Goal: Information Seeking & Learning: Compare options

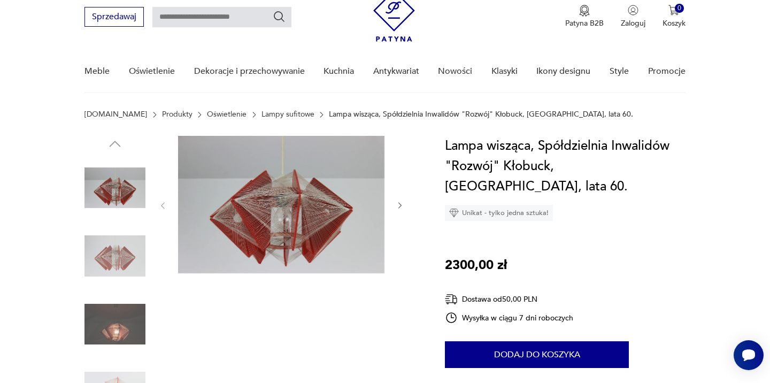
scroll to position [34, 0]
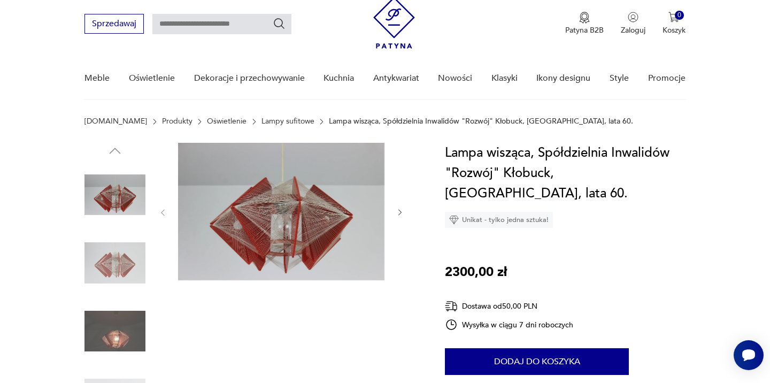
click at [100, 263] on img at bounding box center [114, 262] width 61 height 61
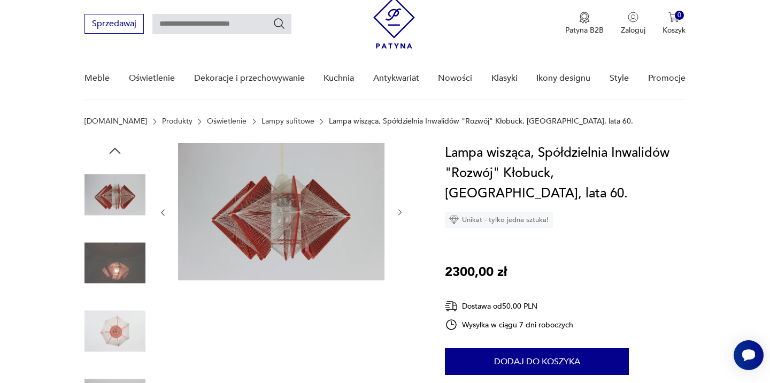
click at [119, 315] on img at bounding box center [114, 330] width 61 height 61
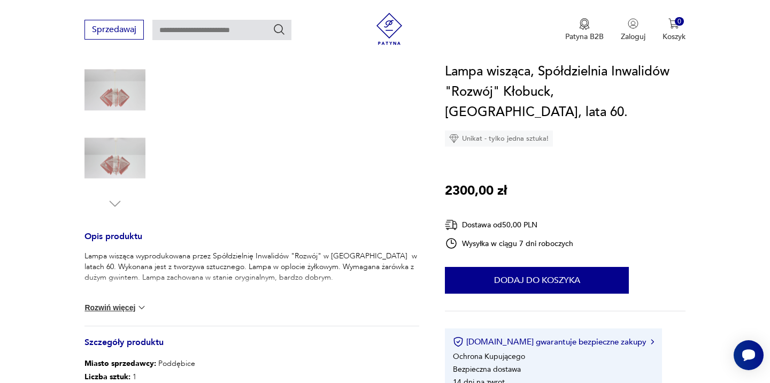
scroll to position [278, 0]
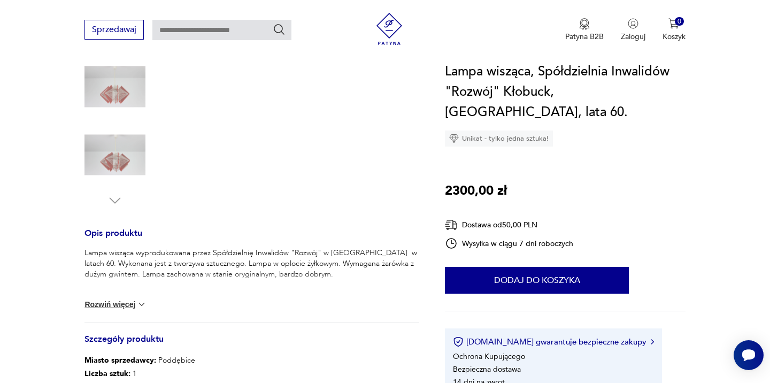
click at [117, 147] on img at bounding box center [114, 155] width 61 height 61
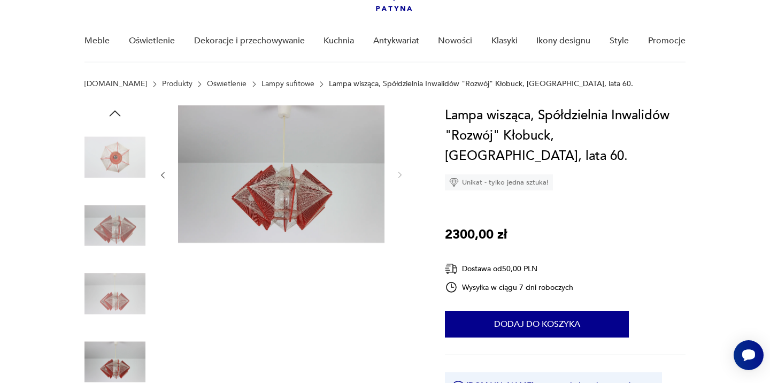
scroll to position [66, 0]
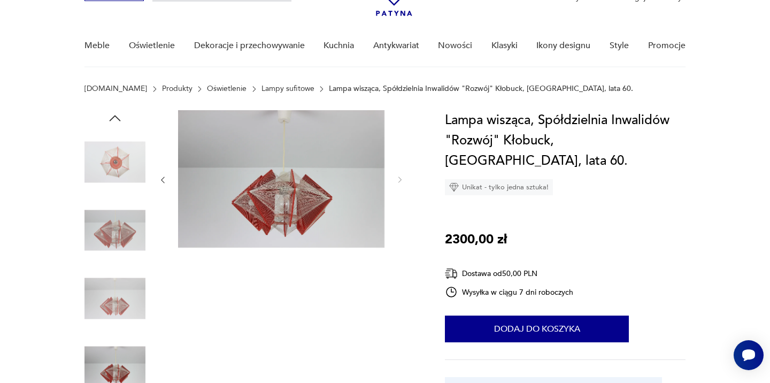
click at [308, 206] on img at bounding box center [281, 178] width 206 height 137
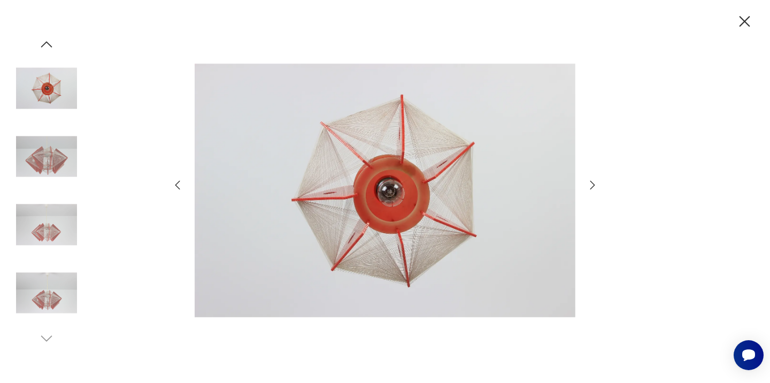
click at [592, 187] on icon "button" at bounding box center [592, 185] width 5 height 9
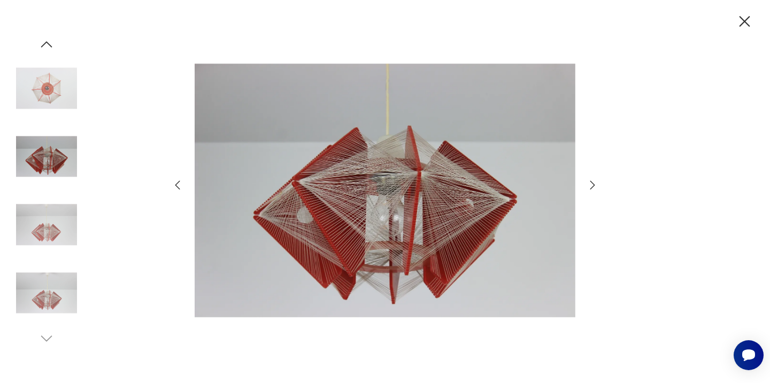
click at [592, 187] on icon "button" at bounding box center [592, 185] width 5 height 9
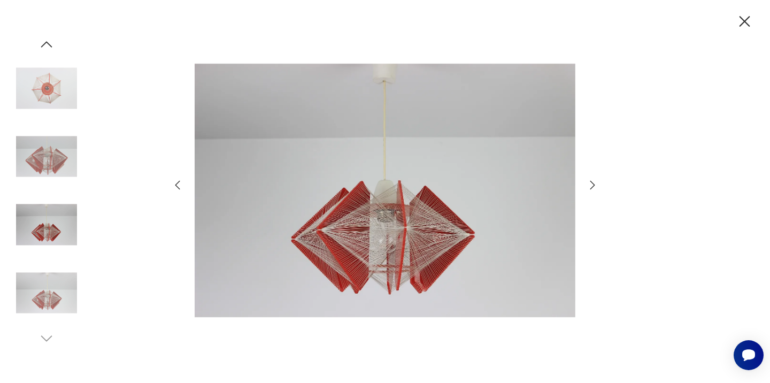
click at [592, 187] on icon "button" at bounding box center [592, 185] width 5 height 9
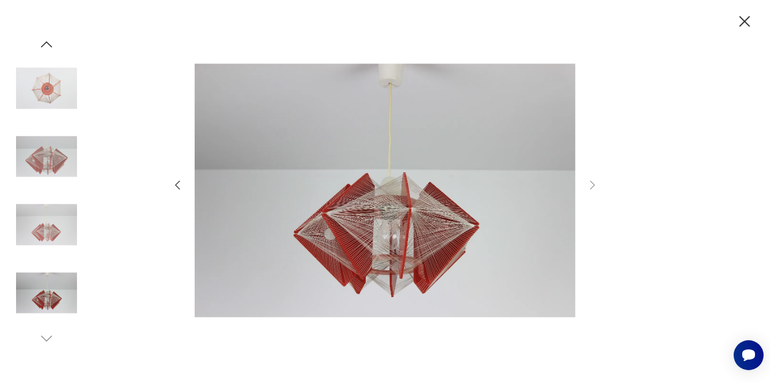
click at [594, 176] on div at bounding box center [385, 191] width 428 height 308
click at [741, 19] on icon "button" at bounding box center [744, 21] width 19 height 19
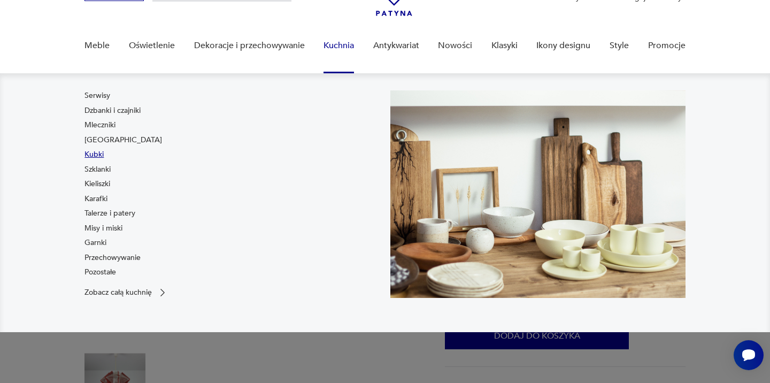
click at [97, 153] on link "Kubki" at bounding box center [93, 154] width 19 height 11
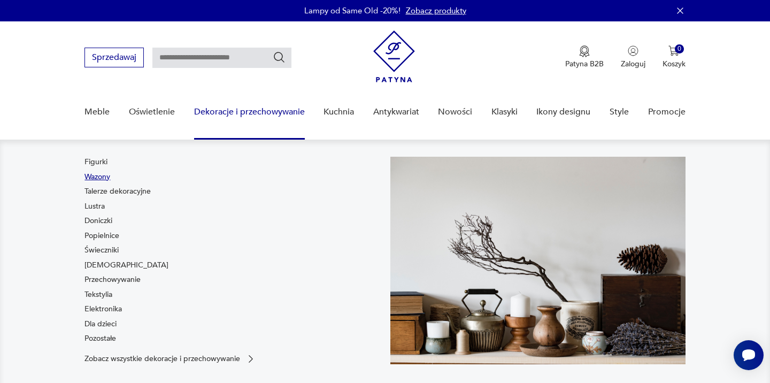
click at [101, 179] on link "Wazony" at bounding box center [97, 177] width 26 height 11
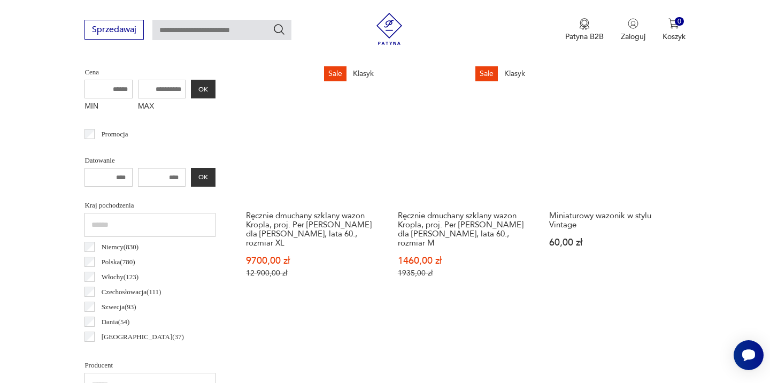
scroll to position [415, 0]
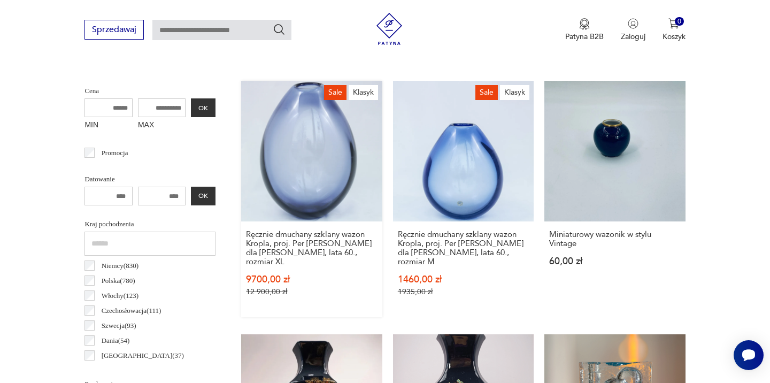
click at [266, 145] on link "Sale Klasyk Ręcznie dmuchany szklany wazon Kropla, proj. Per Lütken dla Holmega…" at bounding box center [311, 199] width 141 height 236
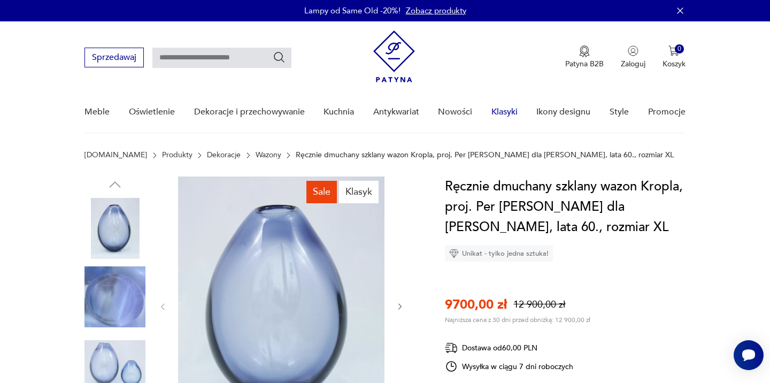
click at [496, 109] on link "Klasyki" at bounding box center [504, 111] width 26 height 41
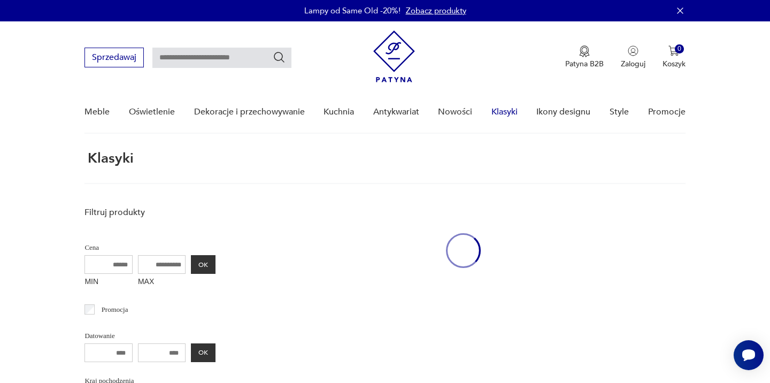
scroll to position [139, 0]
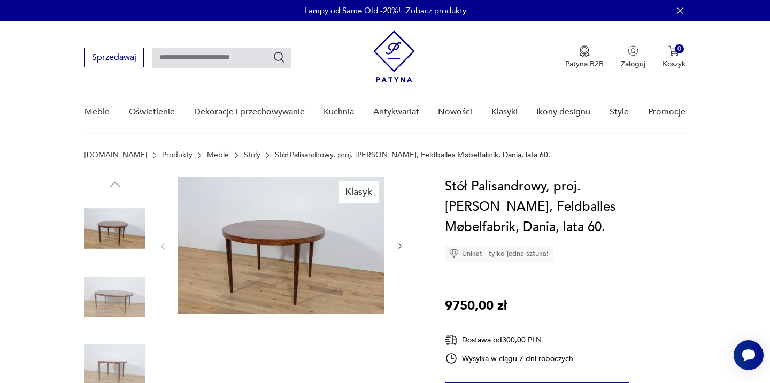
click at [288, 255] on img at bounding box center [281, 244] width 206 height 137
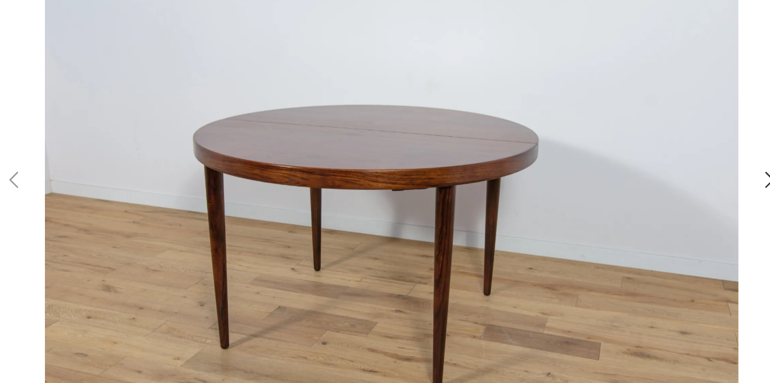
scroll to position [4, 0]
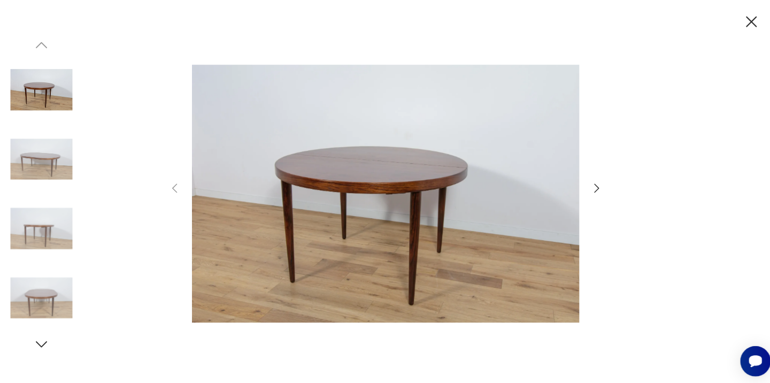
click at [737, 29] on icon "button" at bounding box center [744, 21] width 19 height 19
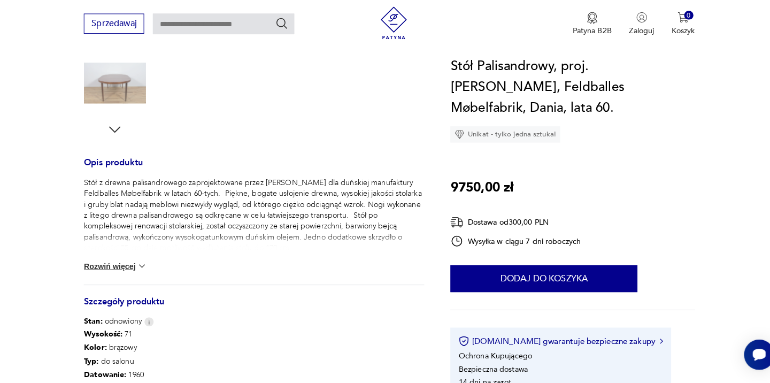
scroll to position [345, 0]
click at [103, 251] on div "Stół z drewna palisandrowego zaprojektowane przez Kaia Kristiansena dla duńskie…" at bounding box center [251, 232] width 335 height 105
click at [100, 262] on button "Rozwiń więcej" at bounding box center [115, 267] width 62 height 11
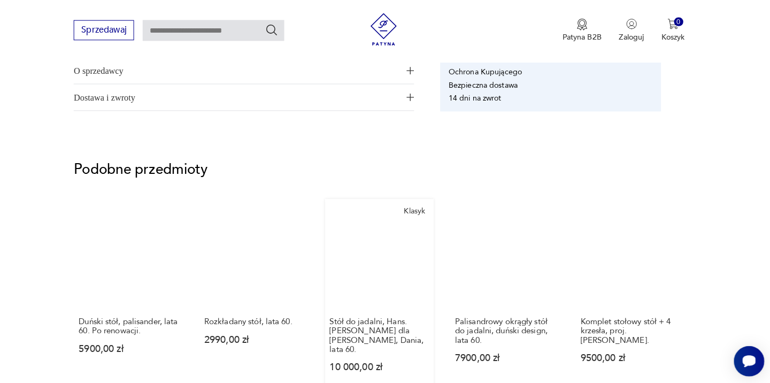
scroll to position [747, 0]
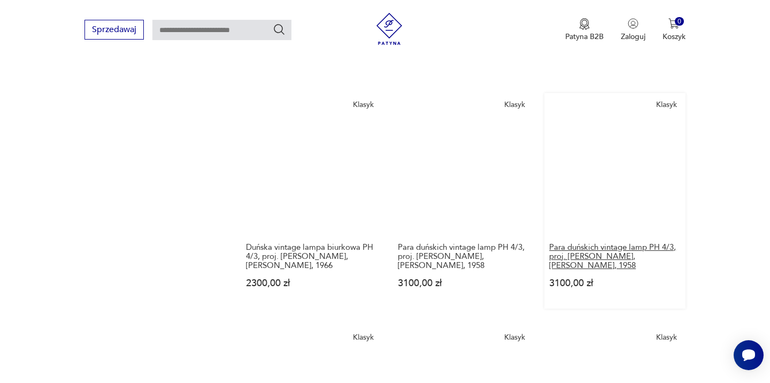
scroll to position [869, 0]
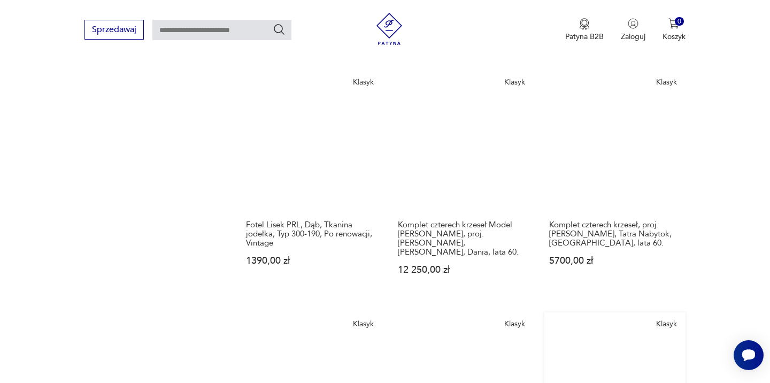
scroll to position [887, 0]
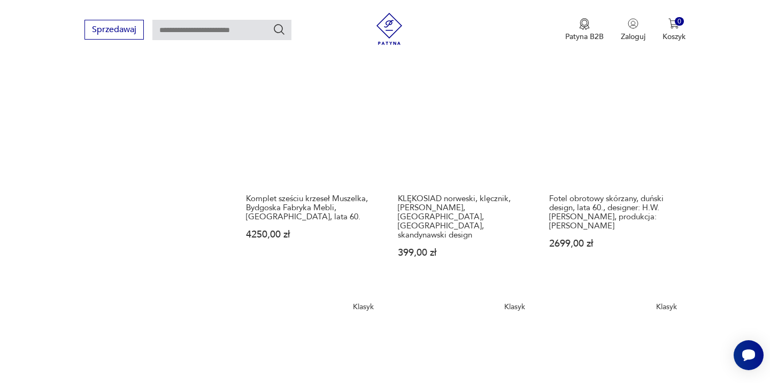
scroll to position [939, 0]
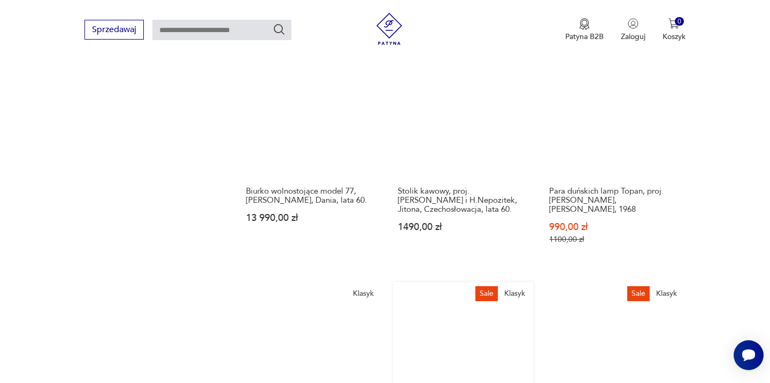
scroll to position [931, 0]
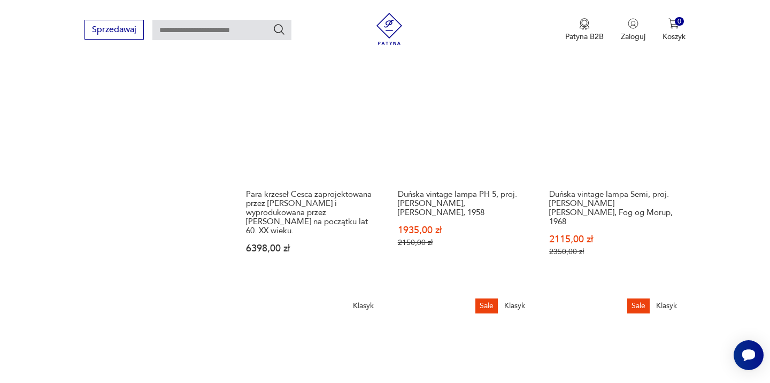
scroll to position [938, 0]
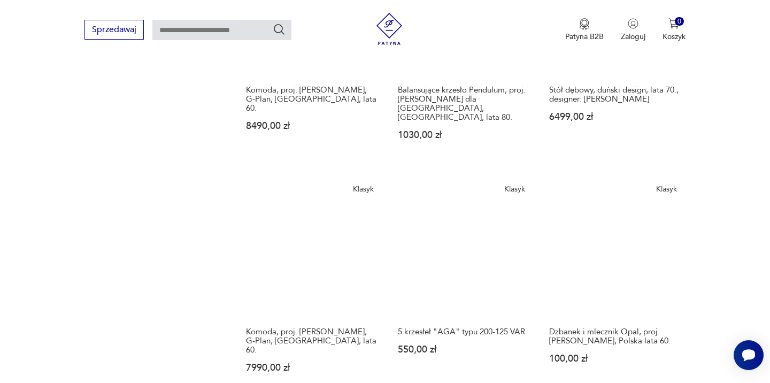
scroll to position [808, 0]
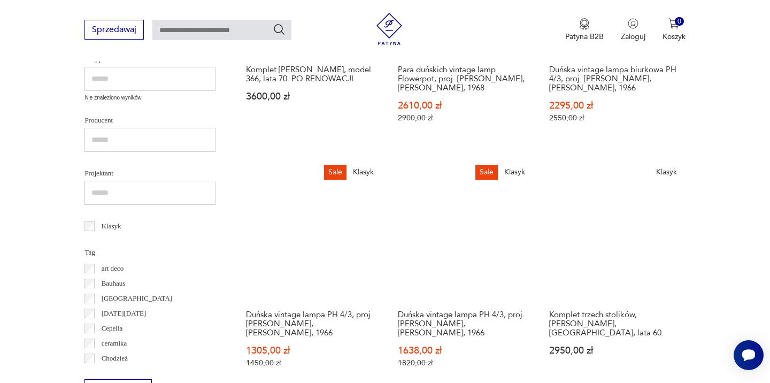
scroll to position [356, 0]
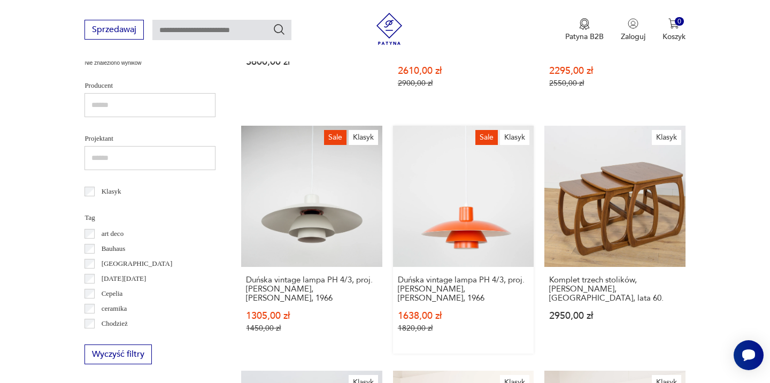
click at [393, 179] on link "Sale Klasyk Duńska vintage lampa PH 4/3, proj. Poul Henningsen, Louis Poulsen, …" at bounding box center [463, 239] width 141 height 227
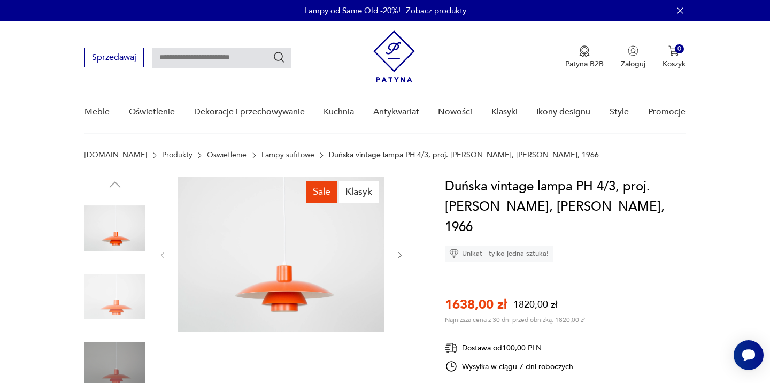
click at [289, 284] on img at bounding box center [281, 253] width 206 height 155
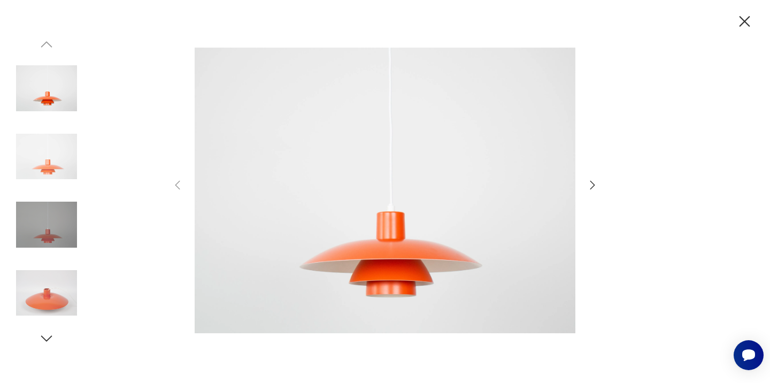
click at [597, 187] on icon "button" at bounding box center [592, 185] width 13 height 13
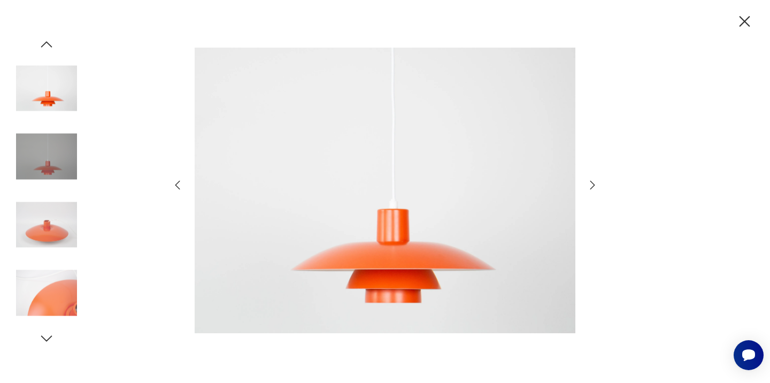
click at [590, 183] on icon "button" at bounding box center [592, 185] width 13 height 13
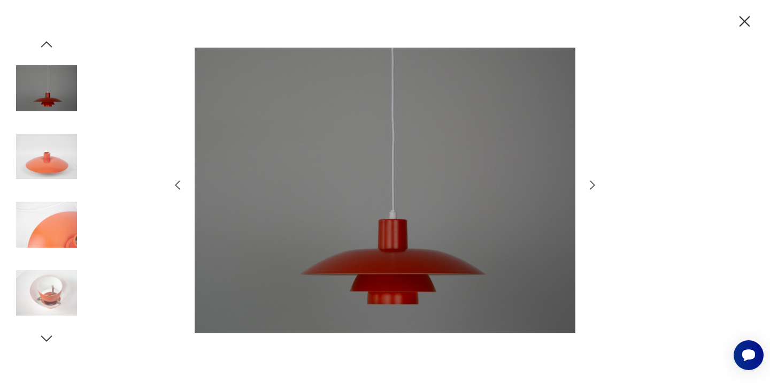
click at [590, 183] on icon "button" at bounding box center [592, 185] width 13 height 13
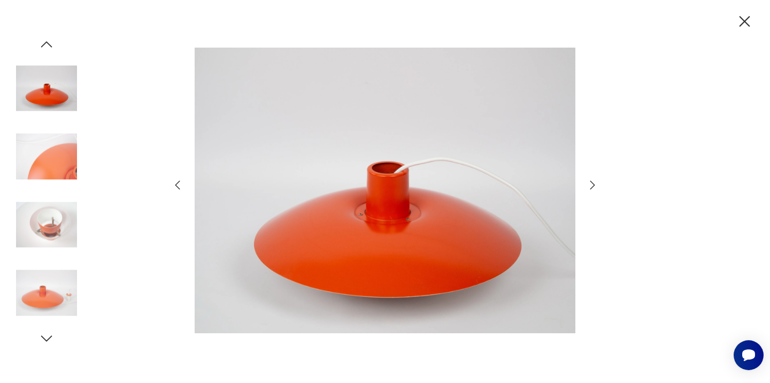
click at [590, 183] on icon "button" at bounding box center [592, 185] width 13 height 13
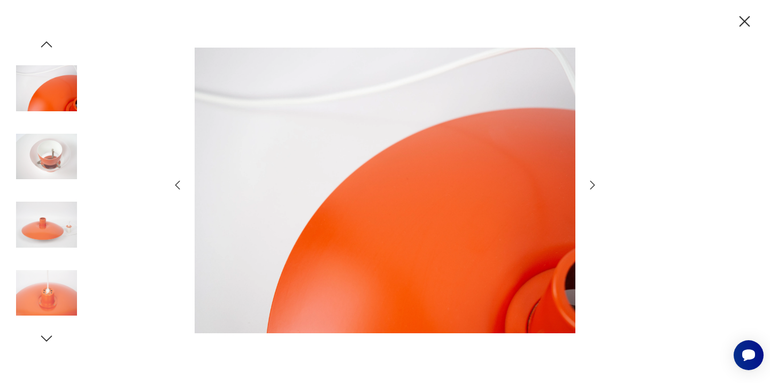
click at [590, 183] on icon "button" at bounding box center [592, 185] width 13 height 13
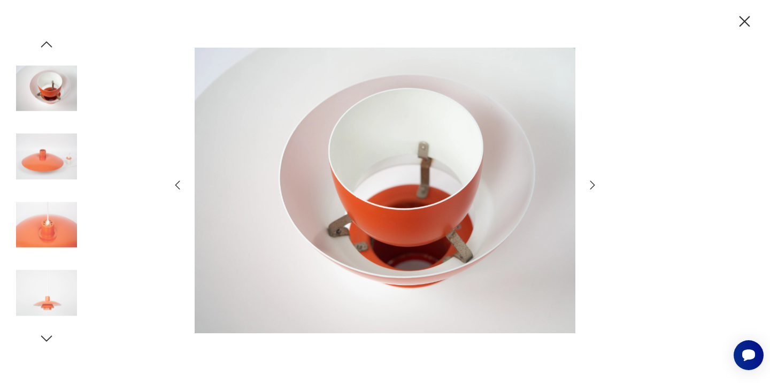
click at [590, 183] on icon "button" at bounding box center [592, 185] width 13 height 13
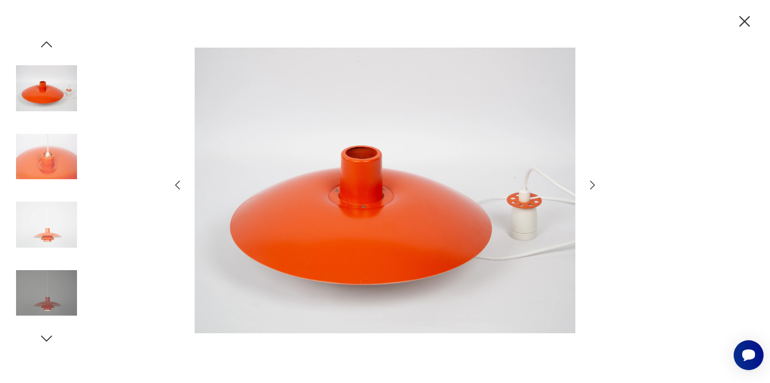
click at [590, 183] on icon "button" at bounding box center [592, 185] width 13 height 13
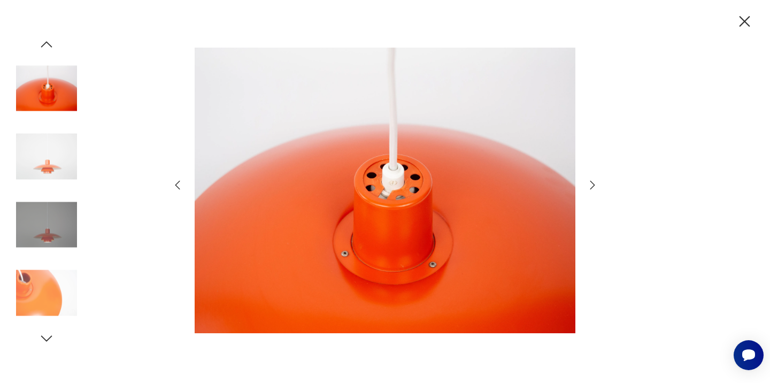
click at [175, 184] on icon "button" at bounding box center [177, 185] width 13 height 13
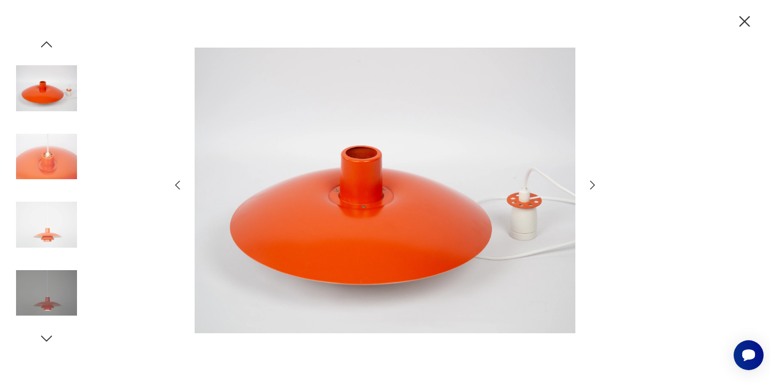
click at [175, 184] on icon "button" at bounding box center [177, 185] width 13 height 13
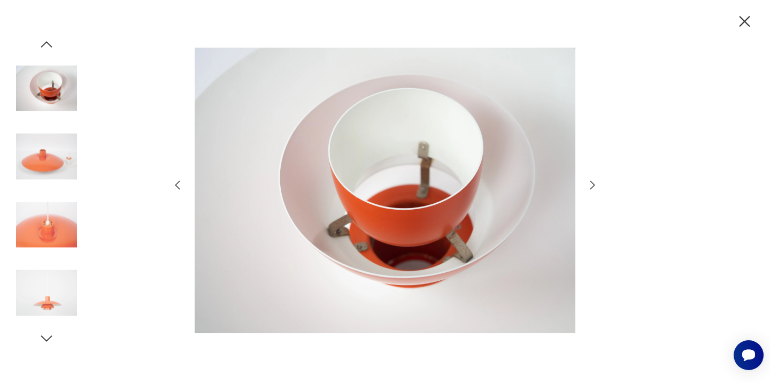
click at [181, 184] on icon "button" at bounding box center [177, 185] width 13 height 13
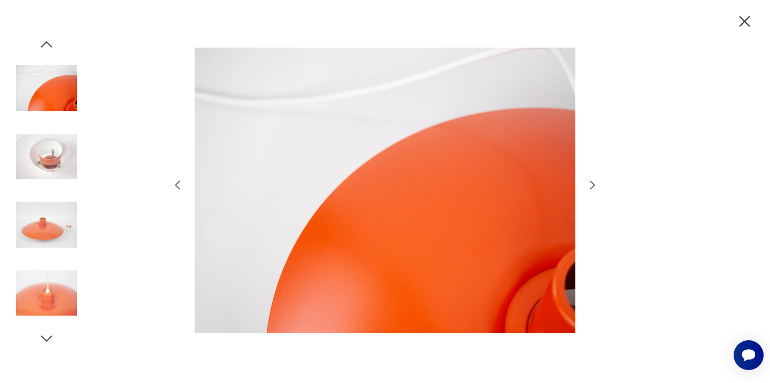
click at [597, 182] on icon "button" at bounding box center [592, 185] width 13 height 13
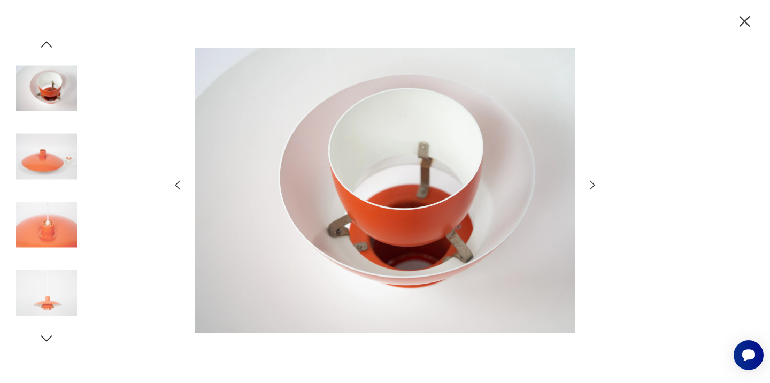
click at [597, 182] on icon "button" at bounding box center [592, 185] width 13 height 13
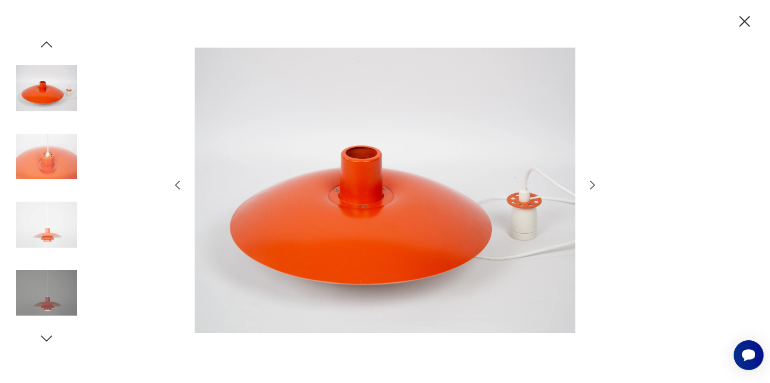
click at [597, 182] on icon "button" at bounding box center [592, 185] width 13 height 13
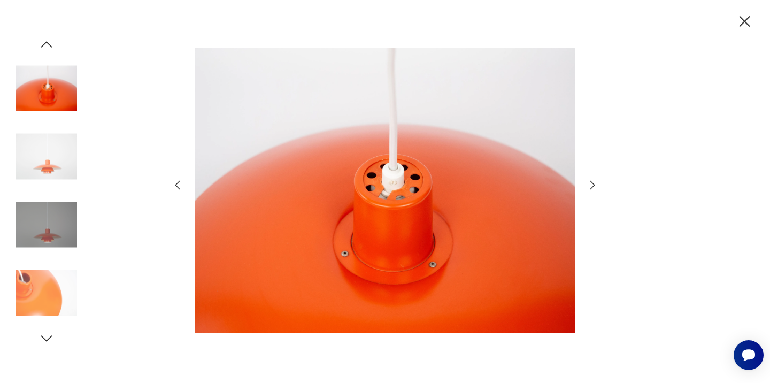
click at [597, 182] on icon "button" at bounding box center [592, 185] width 13 height 13
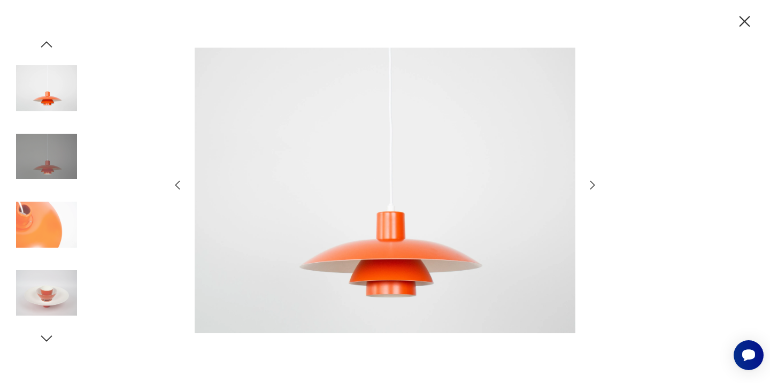
click at [597, 182] on icon "button" at bounding box center [592, 185] width 13 height 13
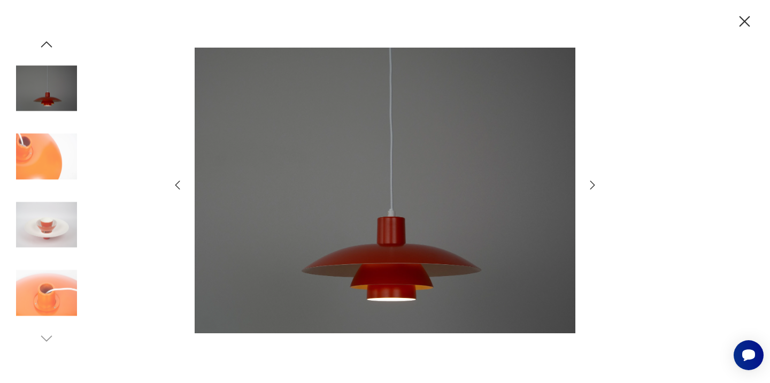
click at [597, 182] on icon "button" at bounding box center [592, 185] width 13 height 13
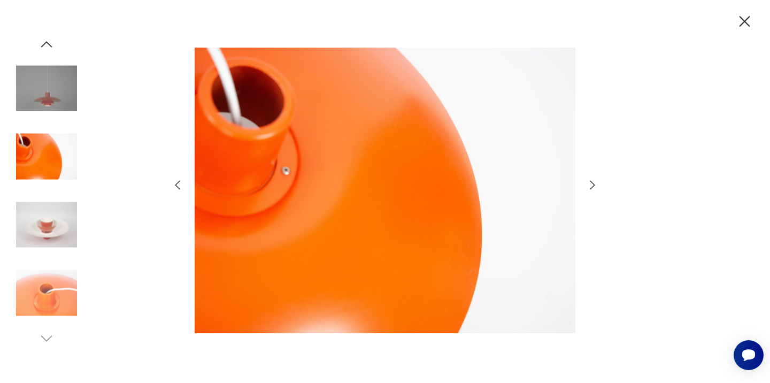
click at [597, 182] on icon "button" at bounding box center [592, 185] width 13 height 13
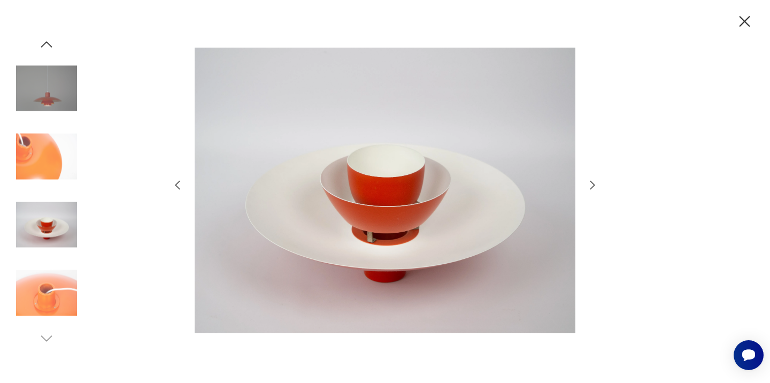
click at [597, 182] on icon "button" at bounding box center [592, 185] width 13 height 13
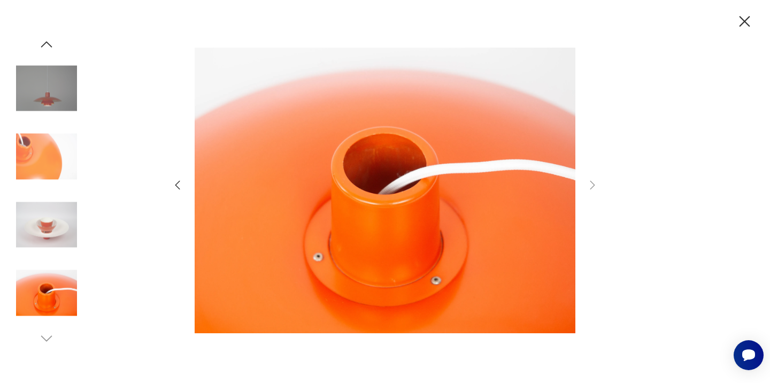
click at [747, 17] on icon "button" at bounding box center [744, 21] width 19 height 19
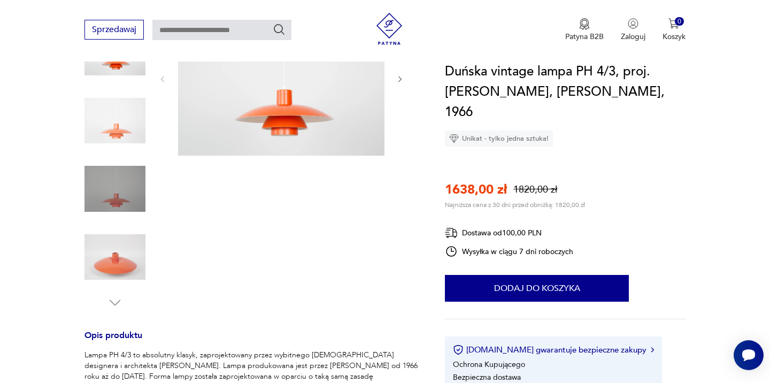
scroll to position [170, 0]
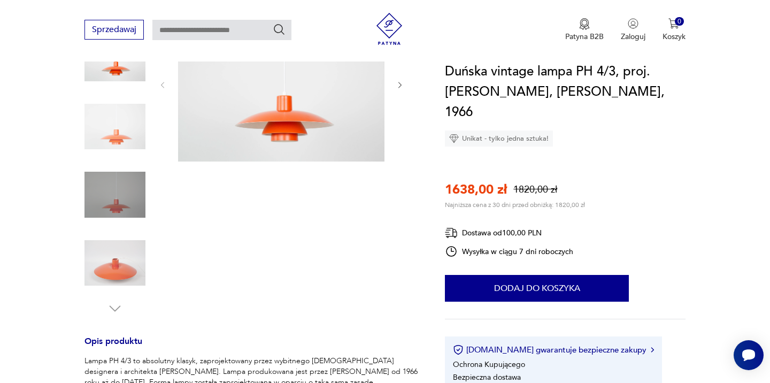
click at [121, 194] on img at bounding box center [114, 194] width 61 height 61
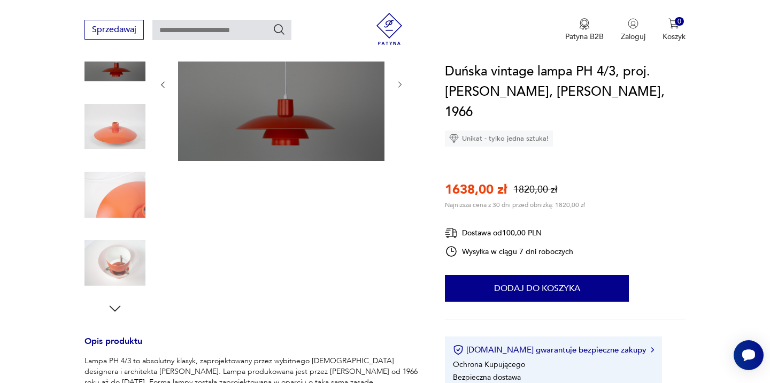
click at [399, 84] on icon "button" at bounding box center [399, 84] width 9 height 9
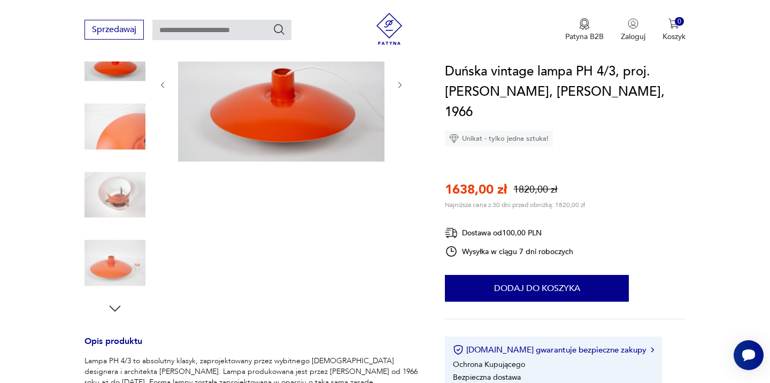
click at [399, 84] on icon "button" at bounding box center [399, 85] width 9 height 9
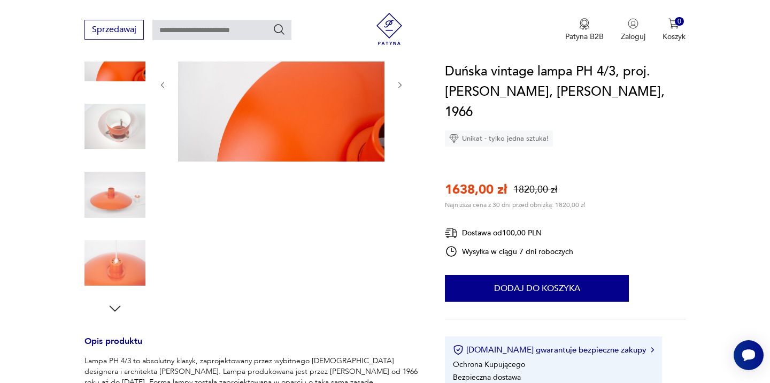
click at [399, 84] on icon "button" at bounding box center [399, 85] width 9 height 9
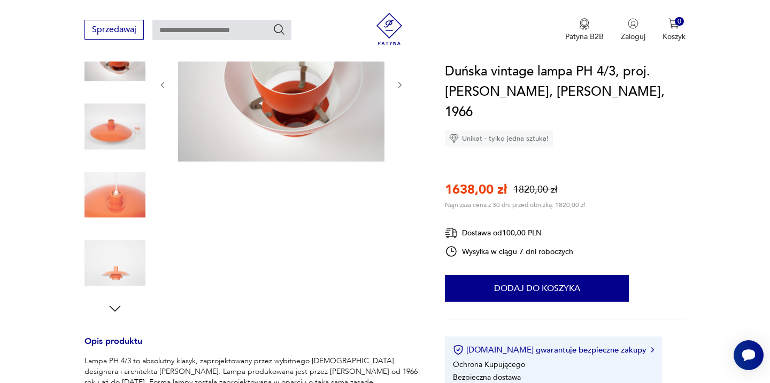
click at [399, 84] on icon "button" at bounding box center [399, 85] width 9 height 9
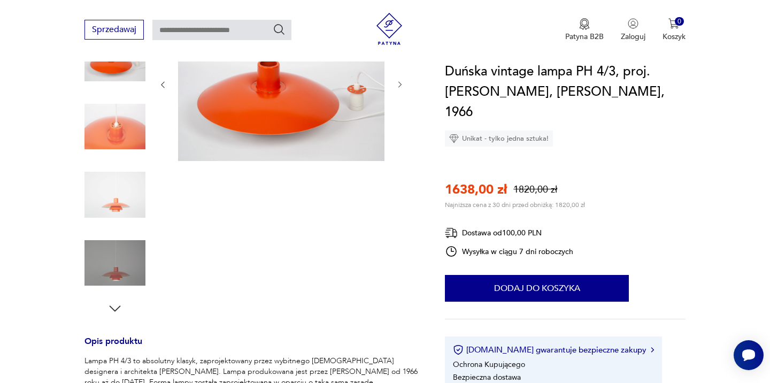
click at [399, 84] on icon "button" at bounding box center [399, 84] width 9 height 9
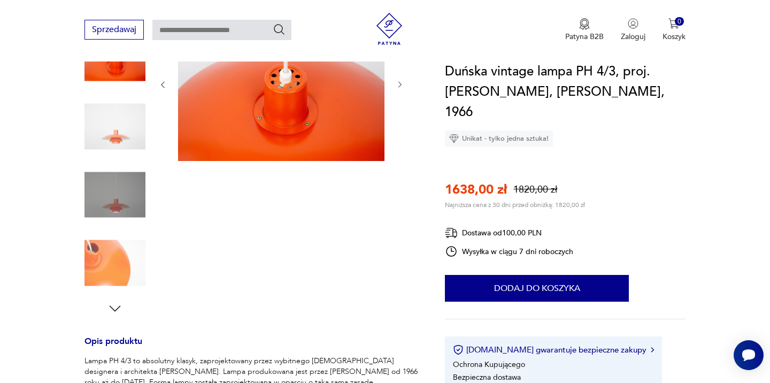
click at [399, 84] on icon "button" at bounding box center [399, 84] width 9 height 9
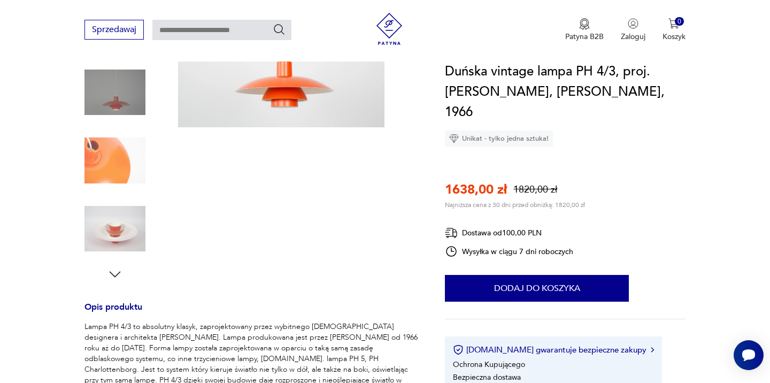
scroll to position [206, 0]
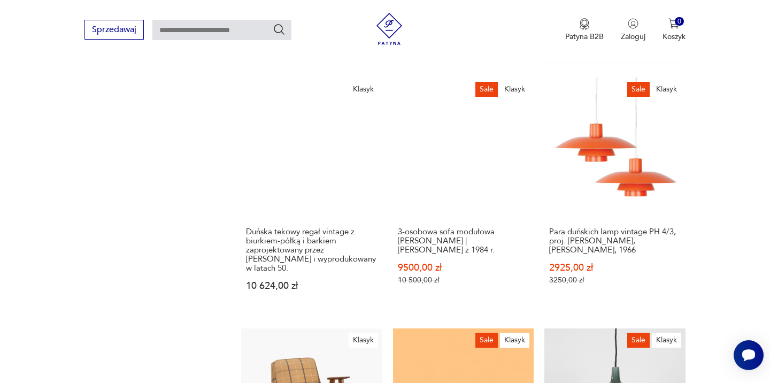
scroll to position [920, 0]
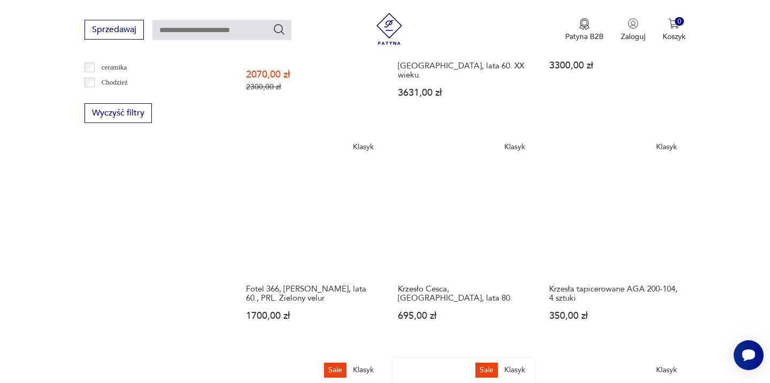
scroll to position [598, 0]
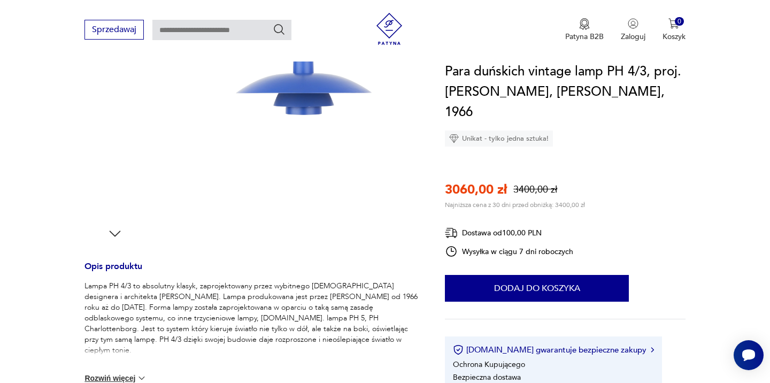
scroll to position [268, 0]
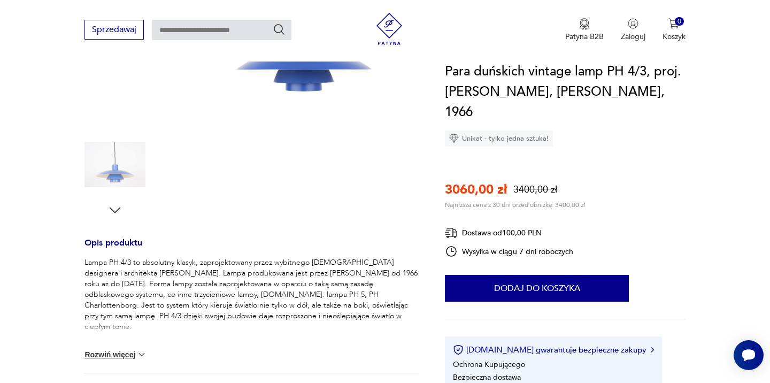
click at [111, 87] on img at bounding box center [114, 96] width 61 height 61
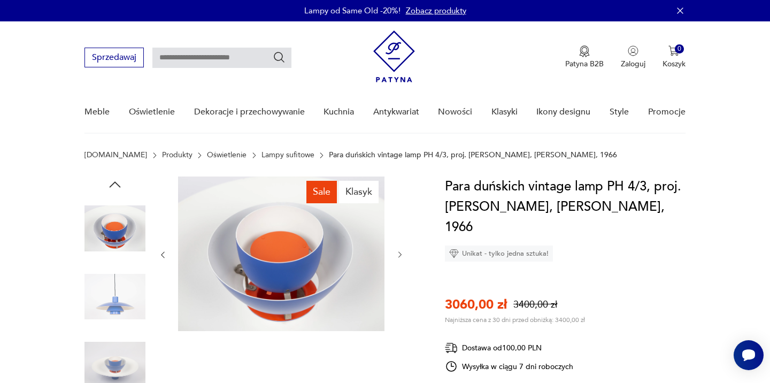
scroll to position [0, 0]
click at [117, 357] on img at bounding box center [114, 364] width 61 height 61
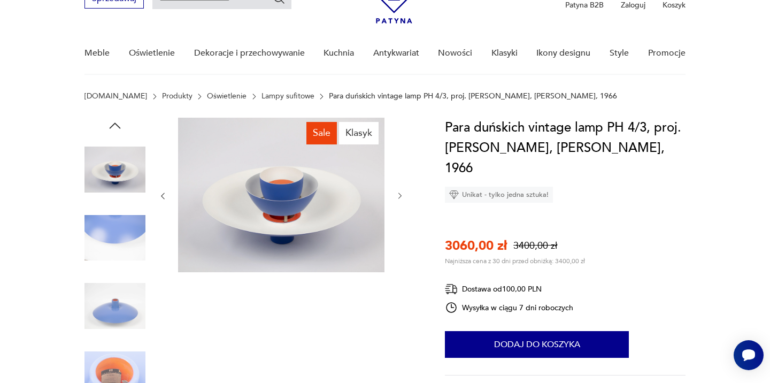
scroll to position [12, 0]
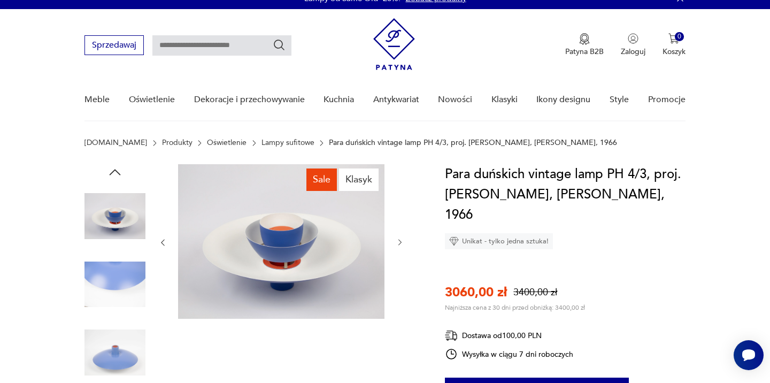
click at [401, 244] on icon "button" at bounding box center [399, 242] width 9 height 9
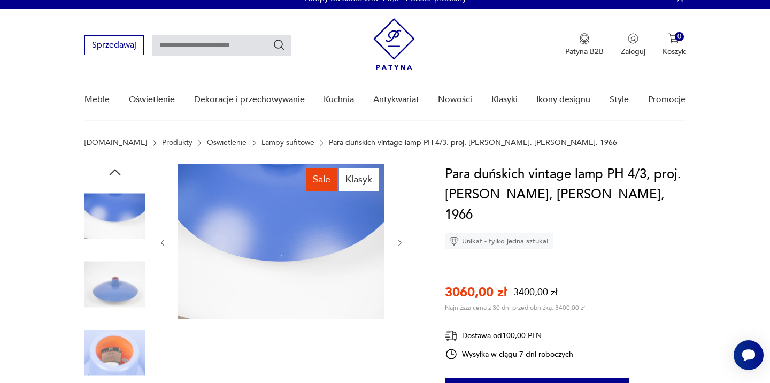
click at [401, 244] on icon "button" at bounding box center [399, 242] width 9 height 9
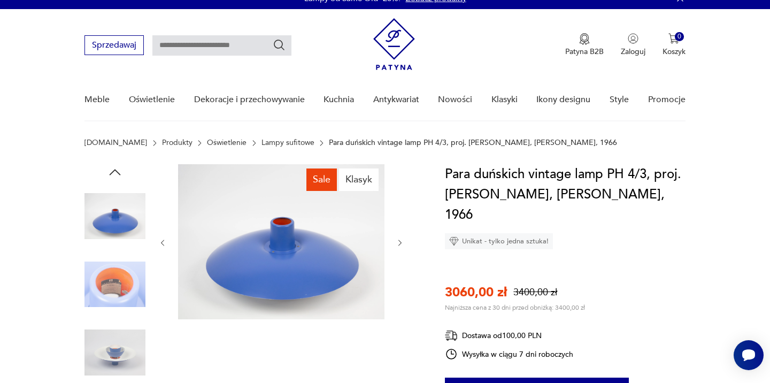
click at [401, 244] on icon "button" at bounding box center [399, 242] width 9 height 9
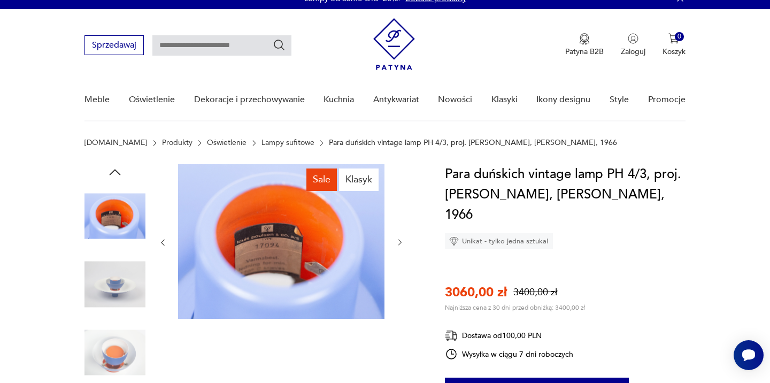
click at [401, 244] on icon "button" at bounding box center [399, 242] width 9 height 9
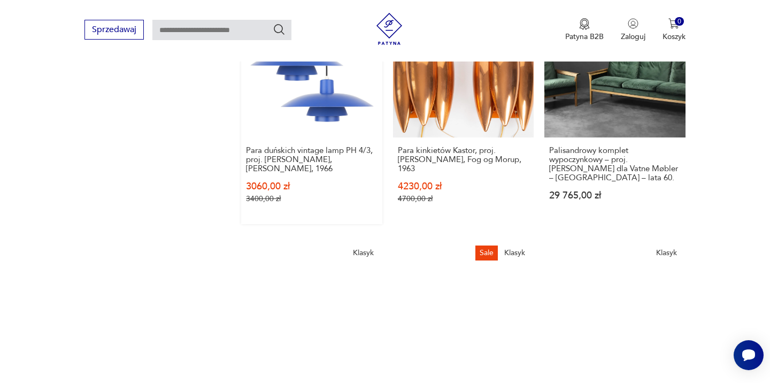
scroll to position [920, 0]
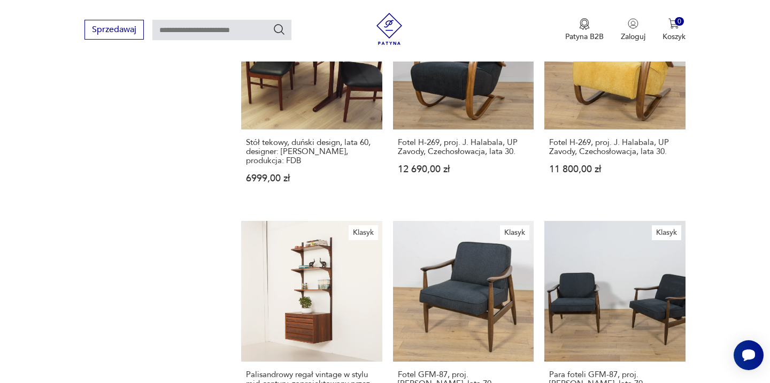
scroll to position [962, 0]
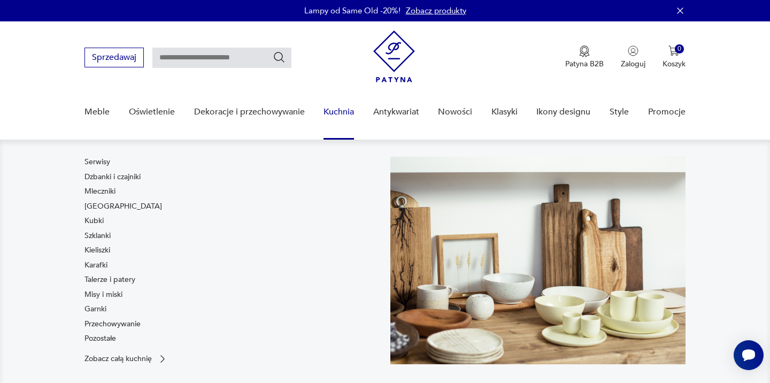
click at [323, 112] on link "Kuchnia" at bounding box center [338, 111] width 30 height 41
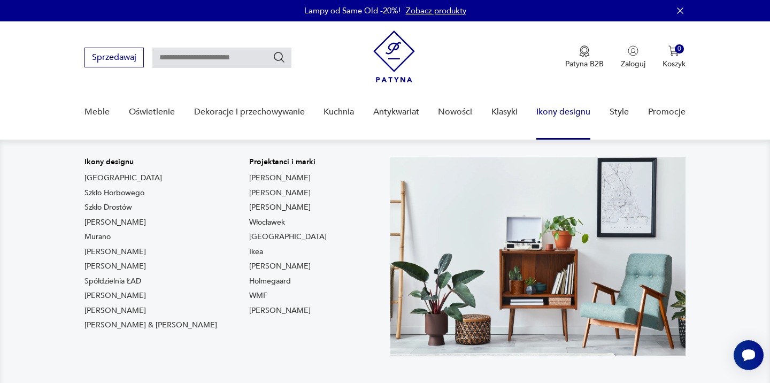
click at [564, 103] on link "Ikony designu" at bounding box center [563, 111] width 54 height 41
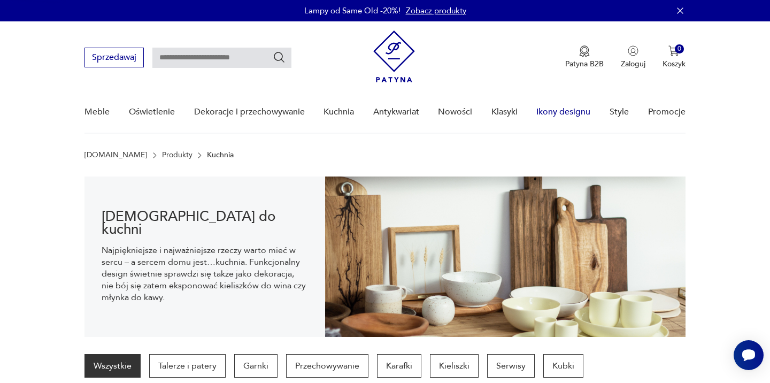
click at [552, 107] on link "Ikony designu" at bounding box center [563, 111] width 54 height 41
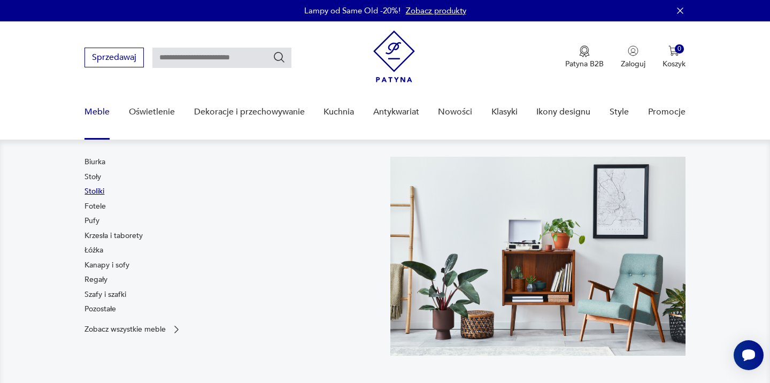
click at [99, 189] on link "Stoliki" at bounding box center [94, 191] width 20 height 11
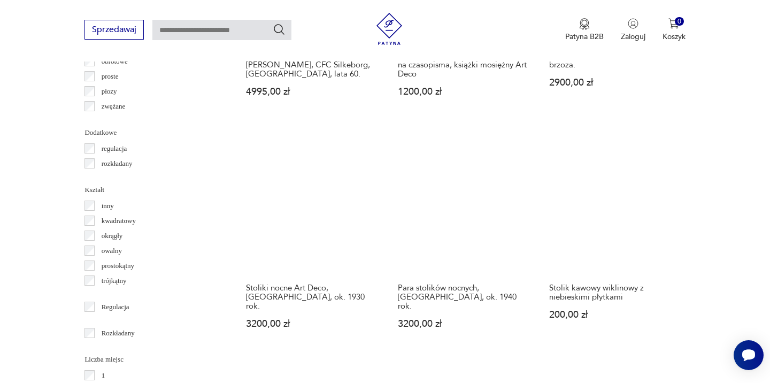
scroll to position [1281, 0]
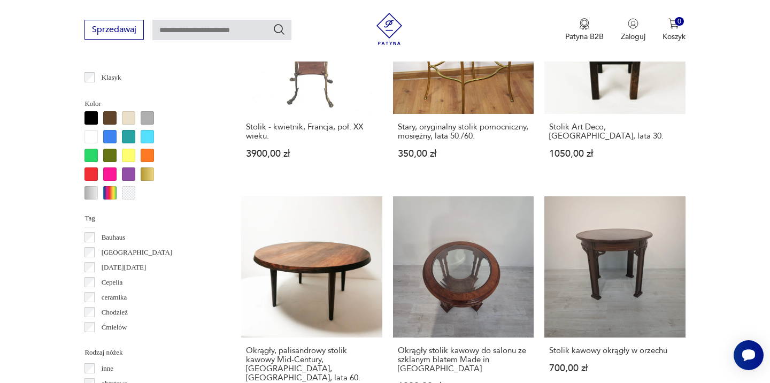
scroll to position [14, 0]
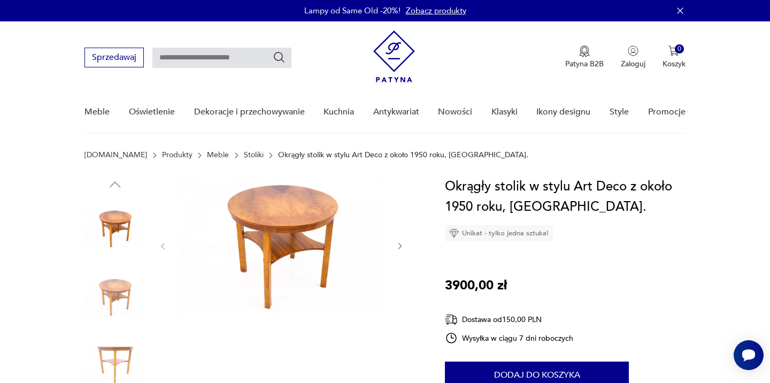
click at [399, 242] on icon "button" at bounding box center [399, 246] width 9 height 9
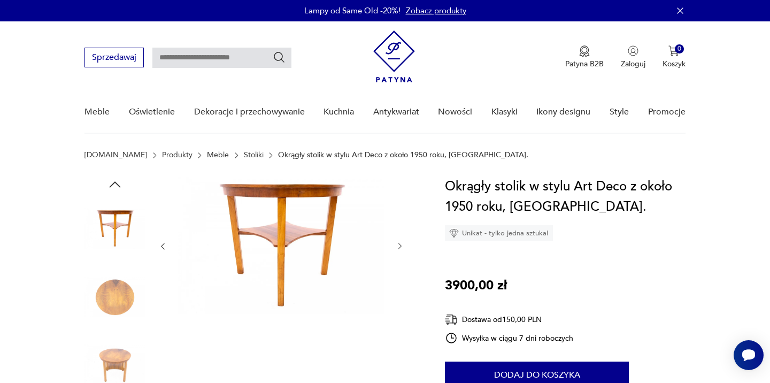
click at [399, 242] on icon "button" at bounding box center [399, 246] width 9 height 9
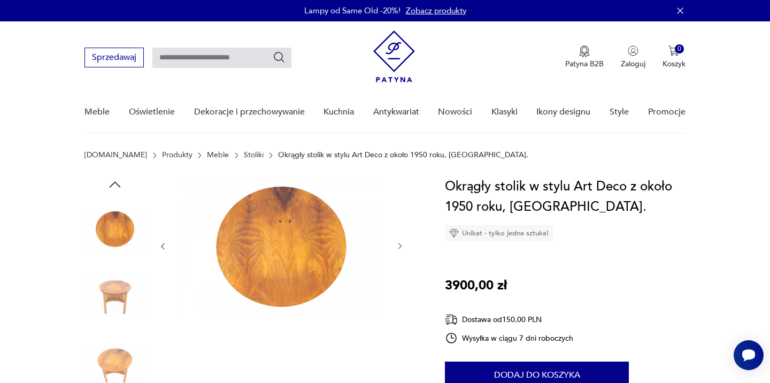
click at [399, 242] on icon "button" at bounding box center [399, 246] width 9 height 9
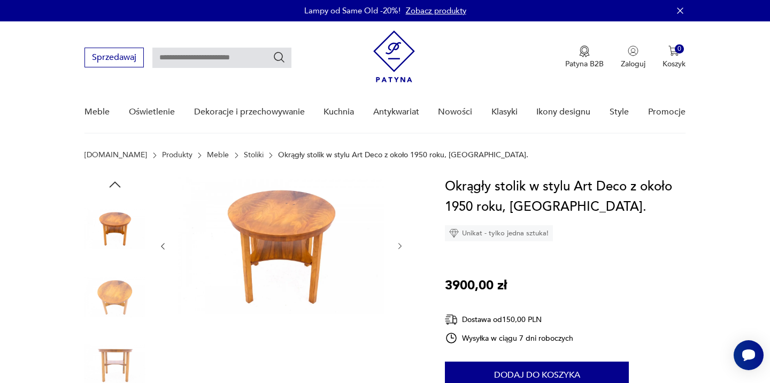
click at [399, 242] on icon "button" at bounding box center [399, 246] width 9 height 9
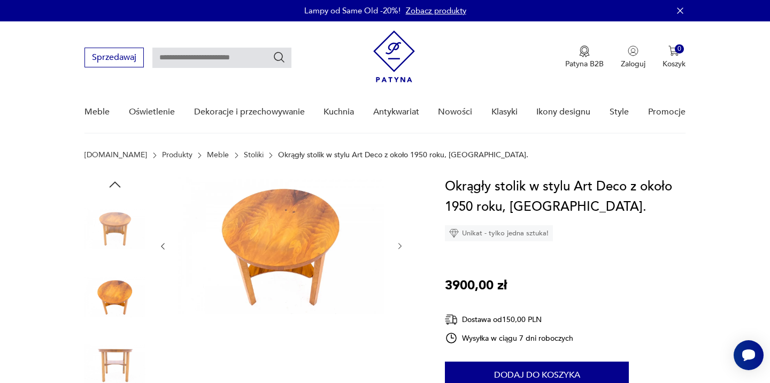
click at [399, 242] on icon "button" at bounding box center [399, 246] width 9 height 9
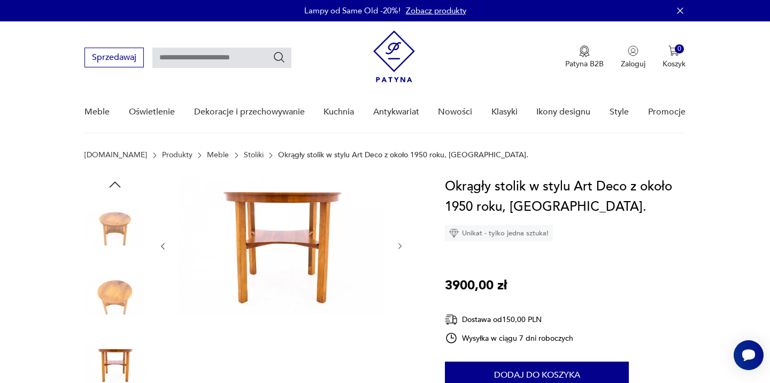
click at [399, 242] on icon "button" at bounding box center [399, 246] width 9 height 9
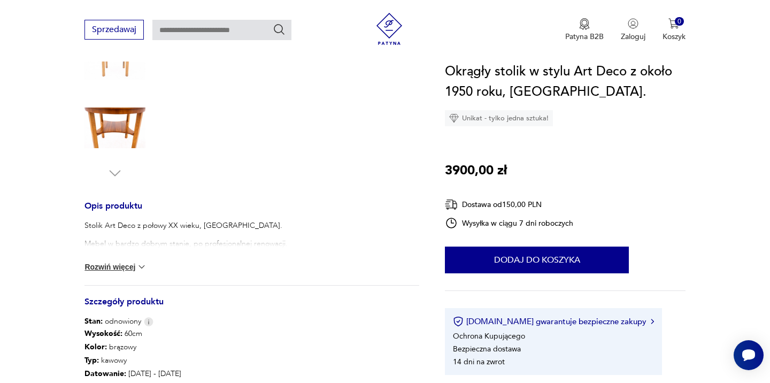
scroll to position [307, 0]
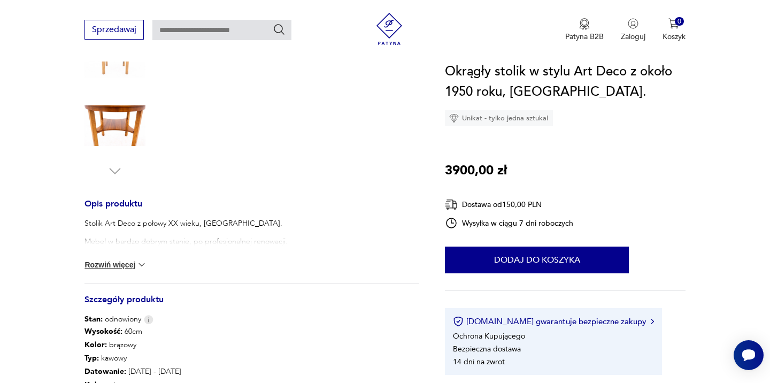
click at [127, 268] on button "Rozwiń więcej" at bounding box center [115, 264] width 62 height 11
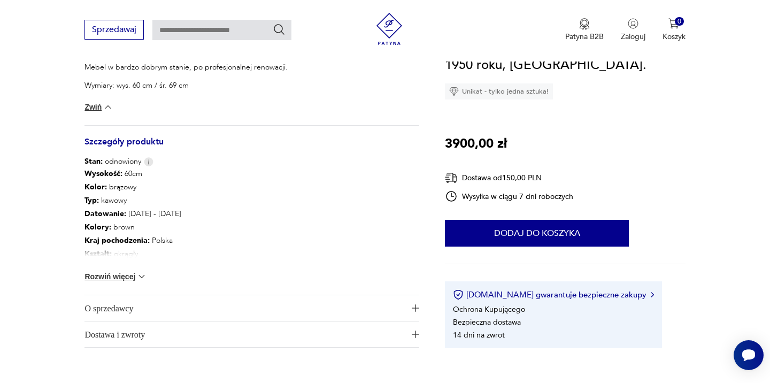
scroll to position [483, 0]
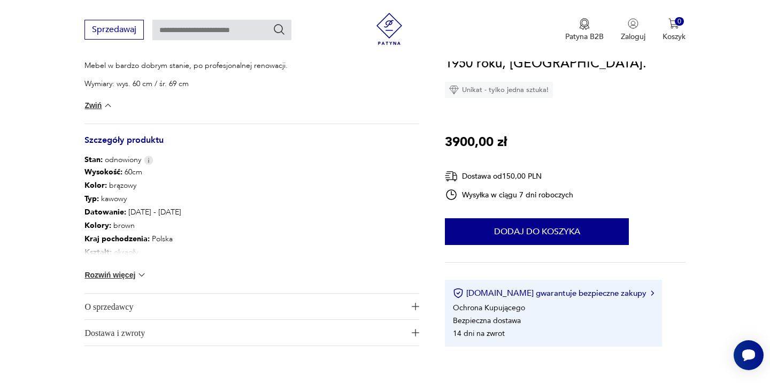
click at [118, 278] on button "Rozwiń więcej" at bounding box center [115, 274] width 62 height 11
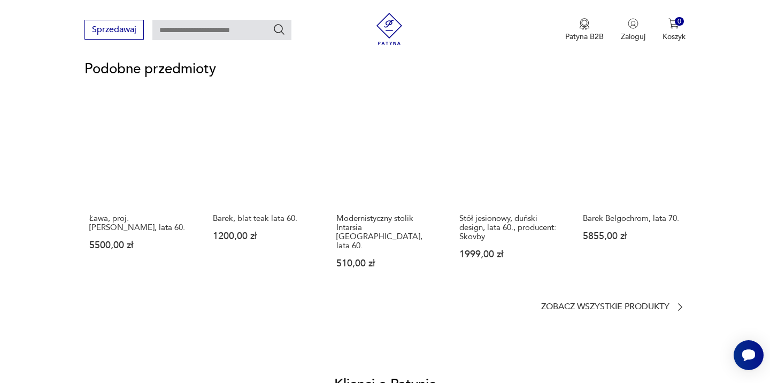
scroll to position [919, 0]
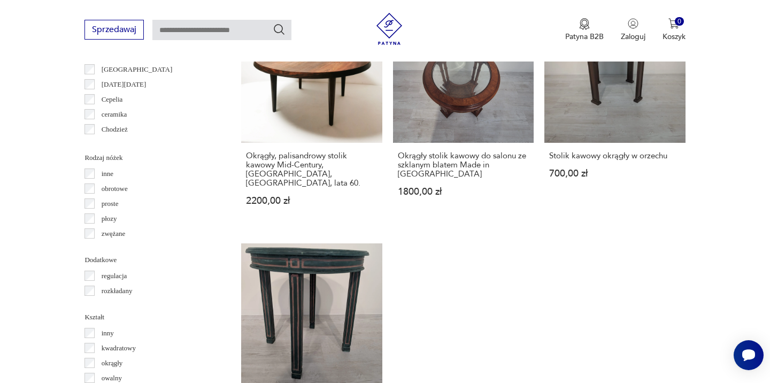
scroll to position [1136, 0]
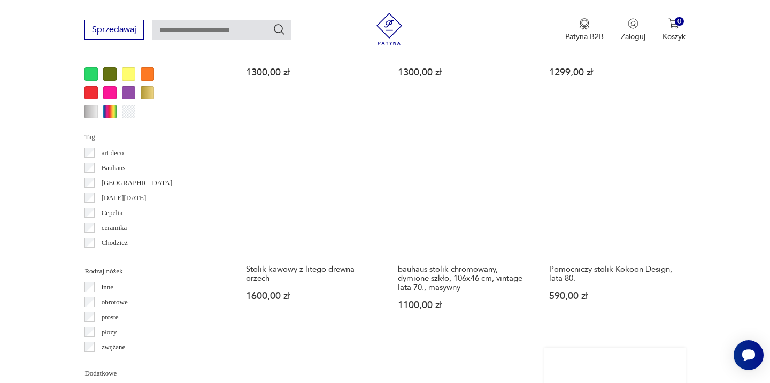
scroll to position [1036, 0]
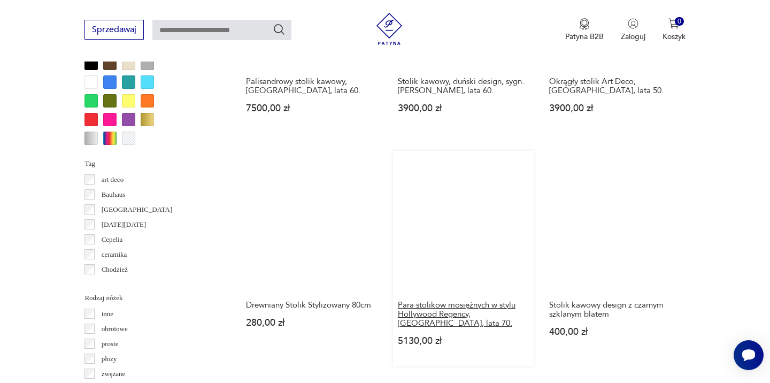
scroll to position [1016, 0]
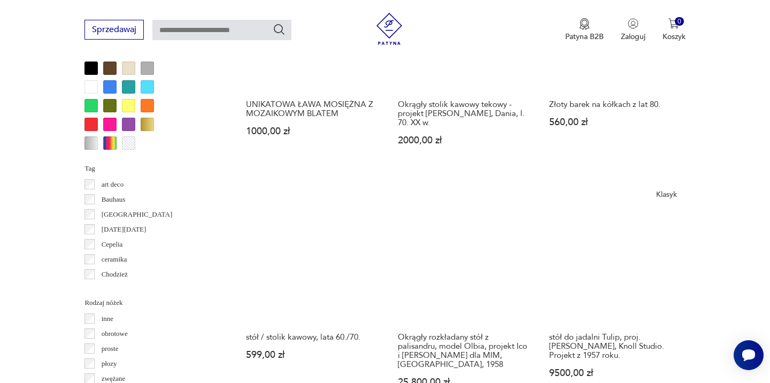
scroll to position [1007, 0]
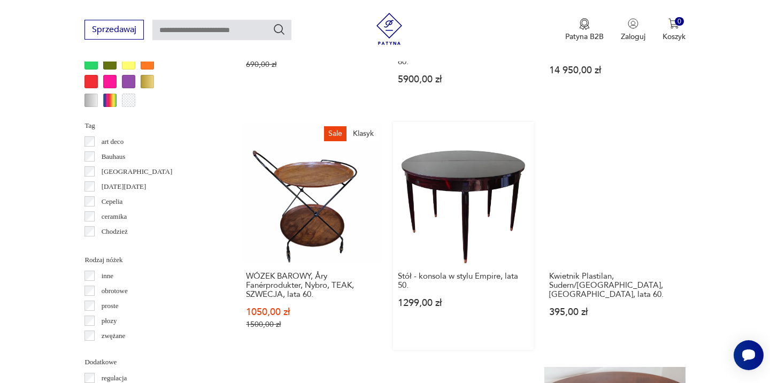
scroll to position [1050, 0]
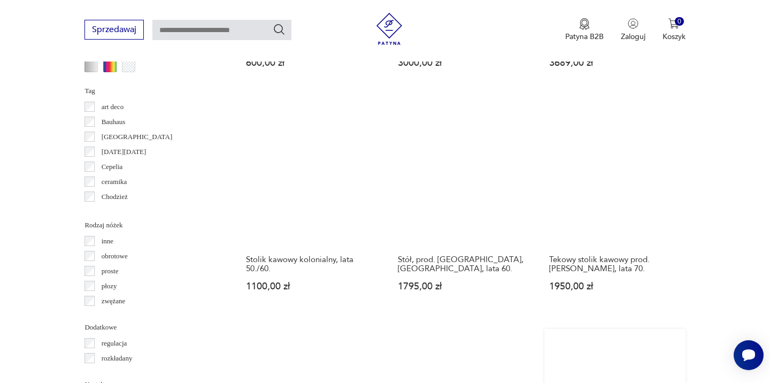
scroll to position [1096, 0]
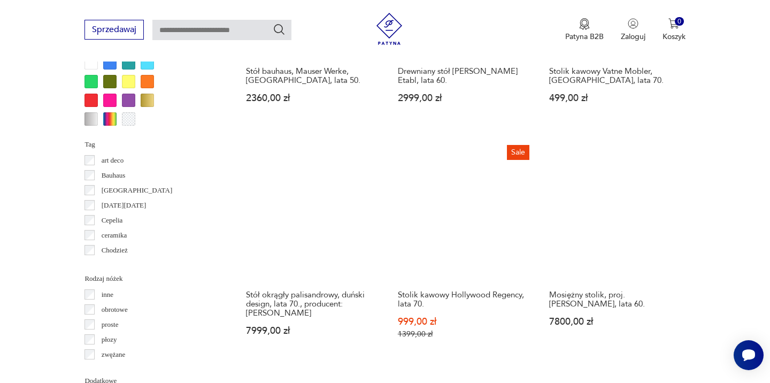
scroll to position [1029, 0]
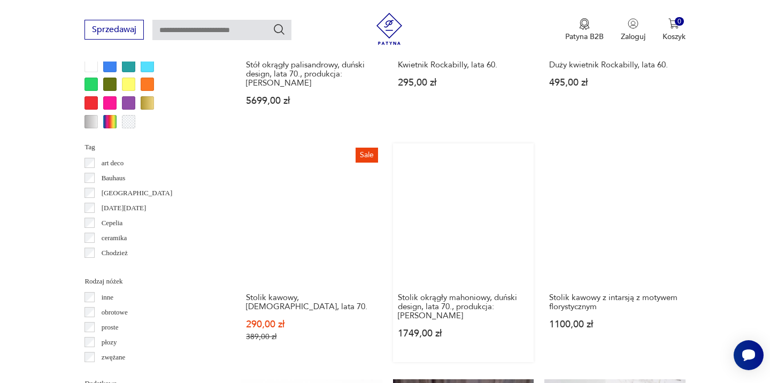
scroll to position [1028, 0]
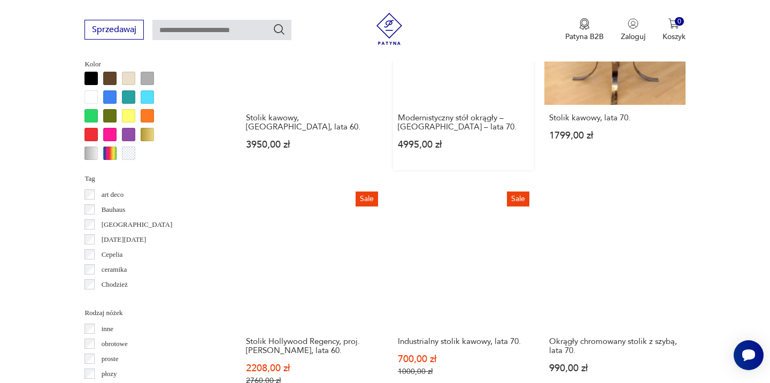
scroll to position [1006, 0]
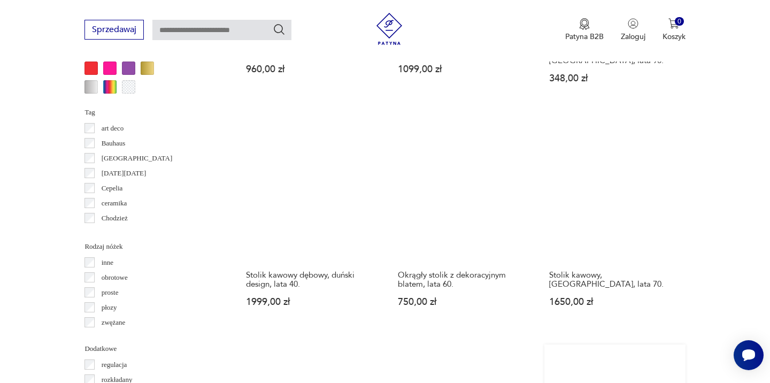
scroll to position [1072, 0]
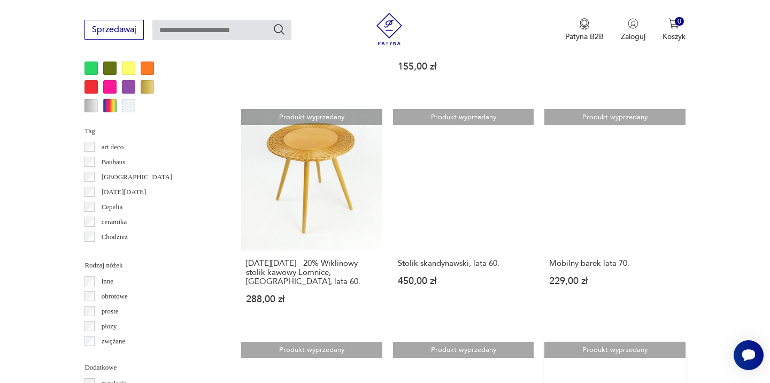
scroll to position [1055, 0]
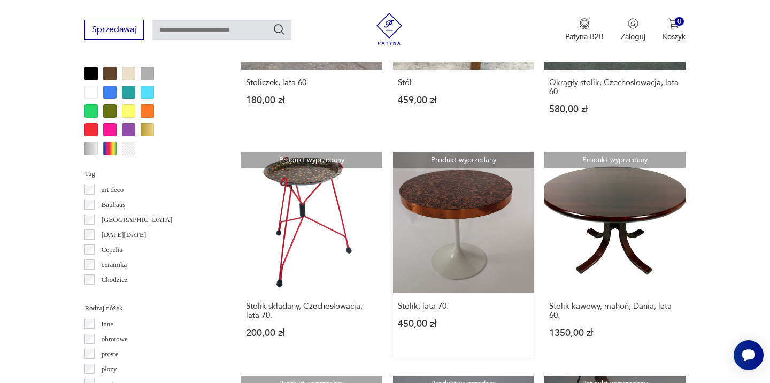
scroll to position [999, 0]
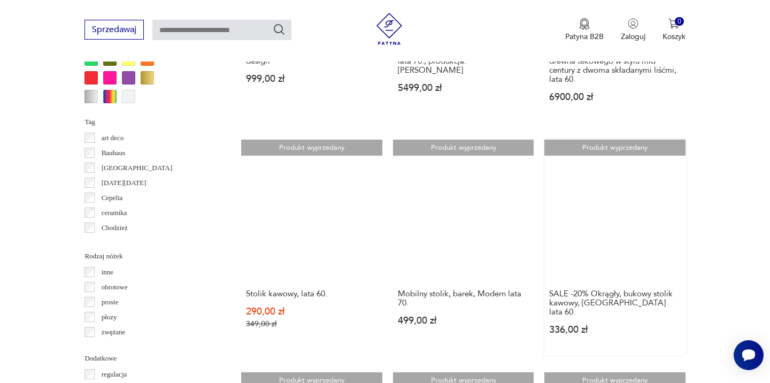
scroll to position [1051, 0]
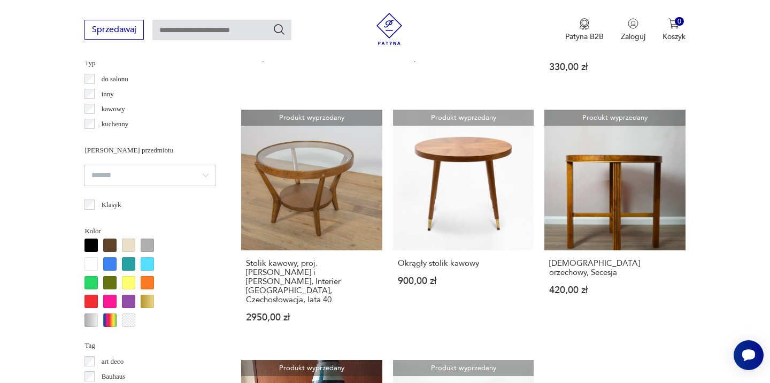
scroll to position [827, 0]
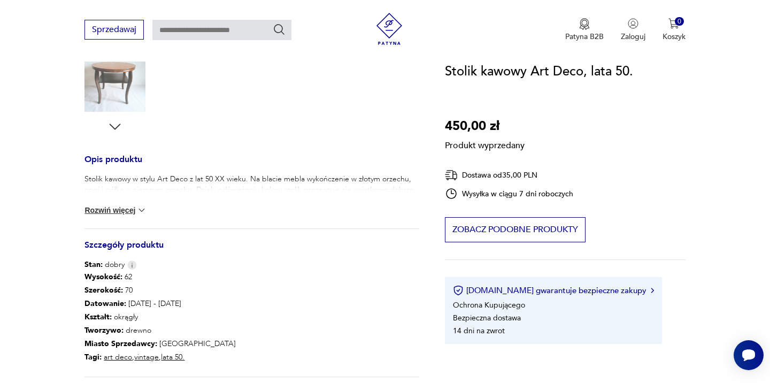
scroll to position [354, 0]
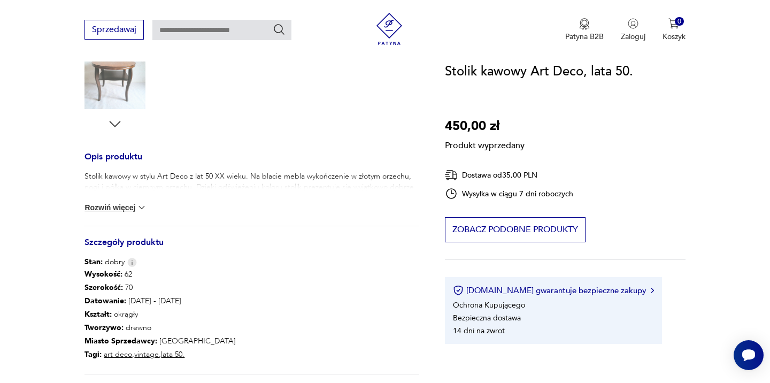
click at [111, 209] on button "Rozwiń więcej" at bounding box center [115, 207] width 62 height 11
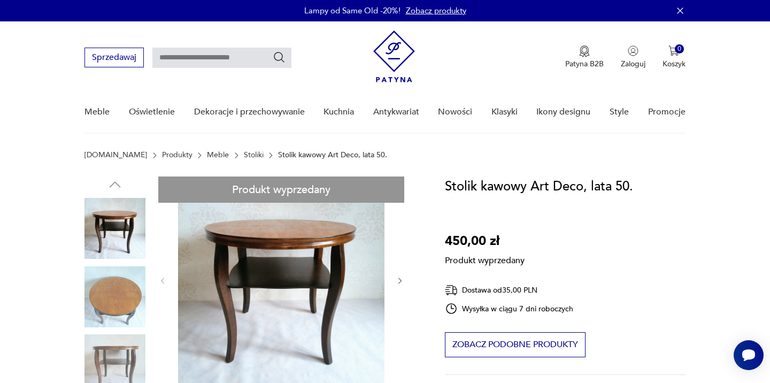
scroll to position [0, 0]
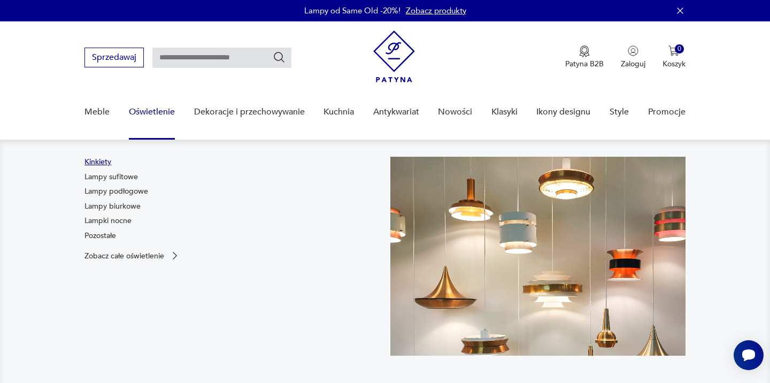
click at [99, 157] on link "Kinkiety" at bounding box center [97, 162] width 27 height 11
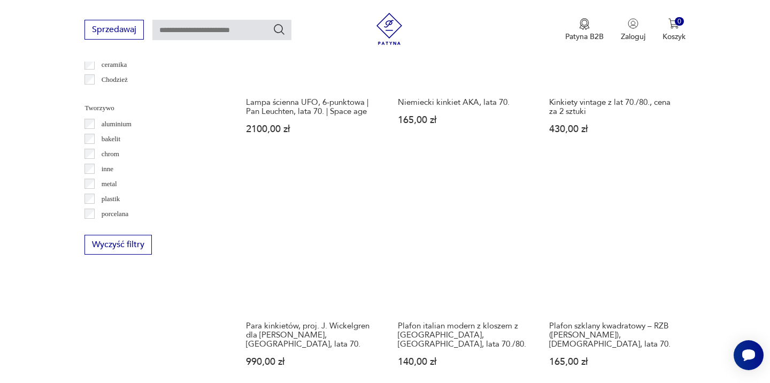
scroll to position [963, 0]
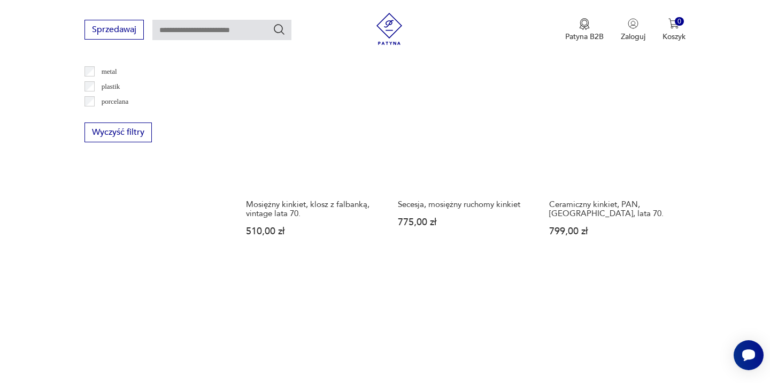
scroll to position [1060, 0]
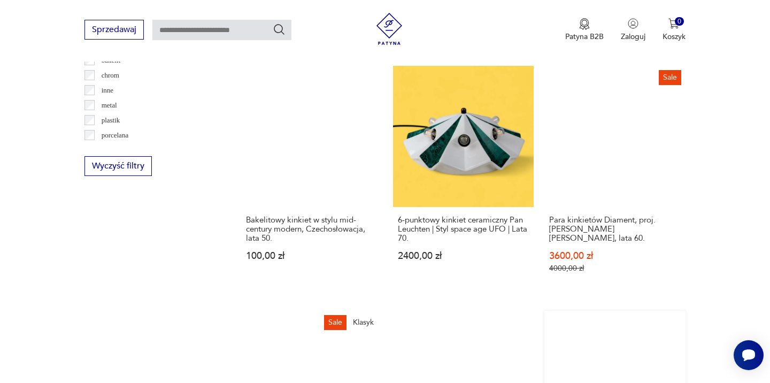
scroll to position [1050, 0]
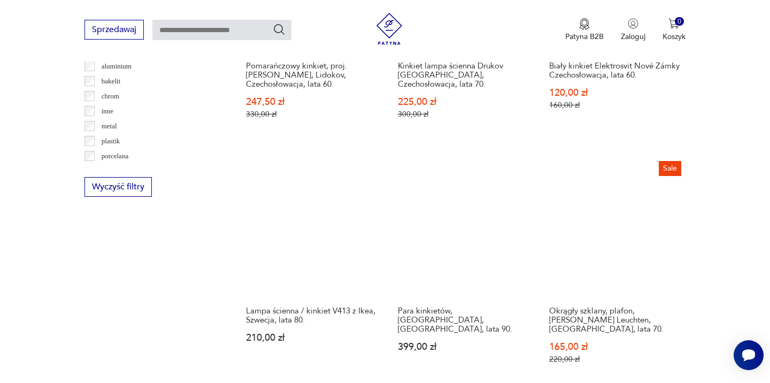
scroll to position [1028, 0]
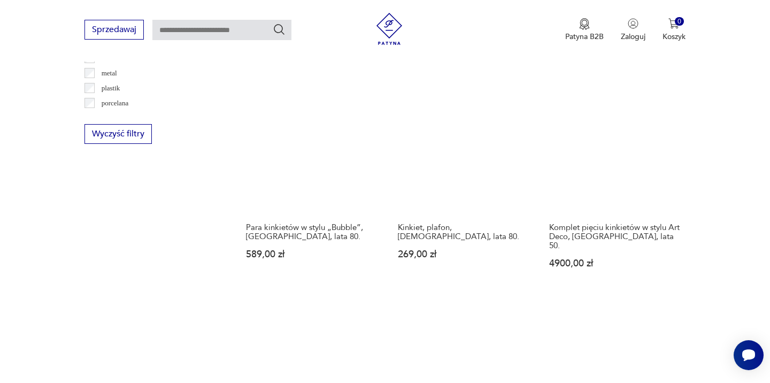
scroll to position [1076, 0]
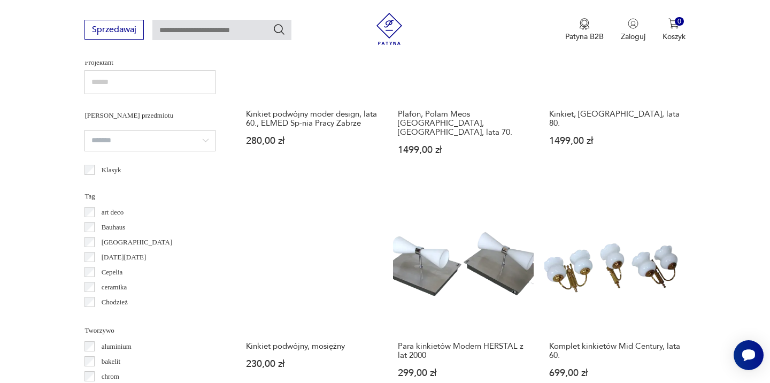
scroll to position [753, 0]
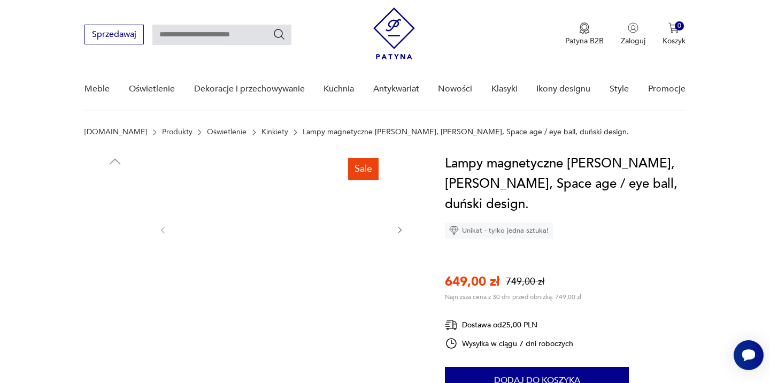
scroll to position [27, 0]
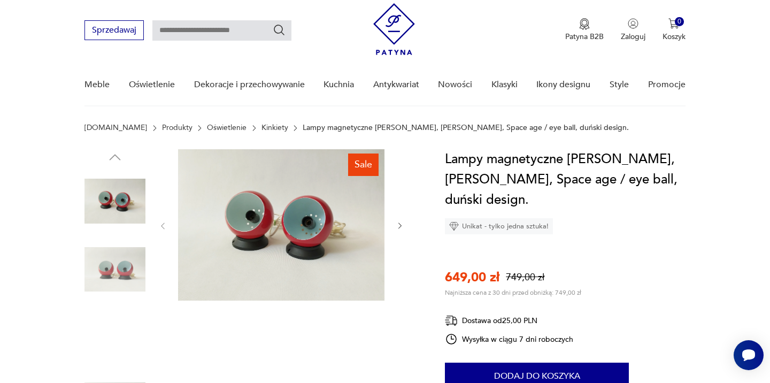
click at [116, 274] on img at bounding box center [114, 269] width 61 height 61
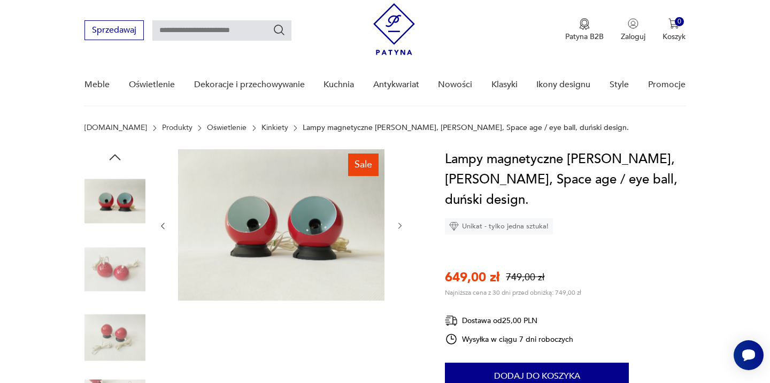
click at [115, 323] on img at bounding box center [114, 337] width 61 height 61
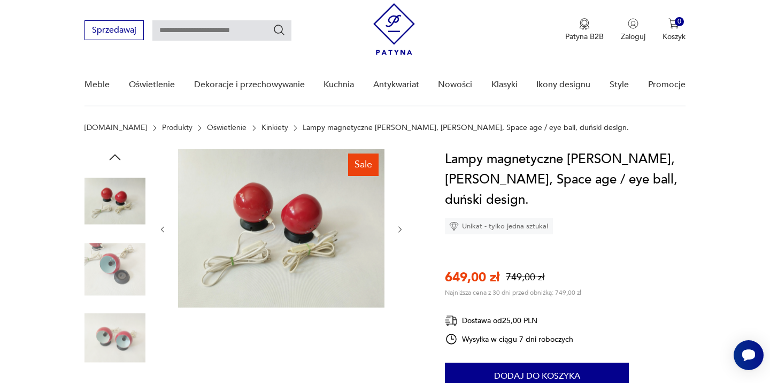
click at [130, 268] on img at bounding box center [114, 269] width 61 height 61
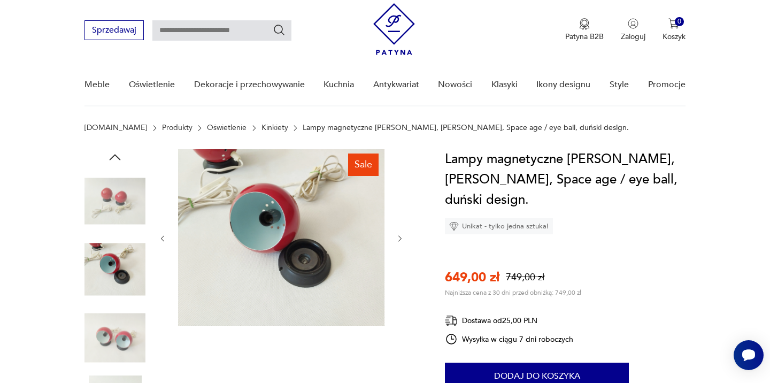
click at [106, 343] on img at bounding box center [114, 337] width 61 height 61
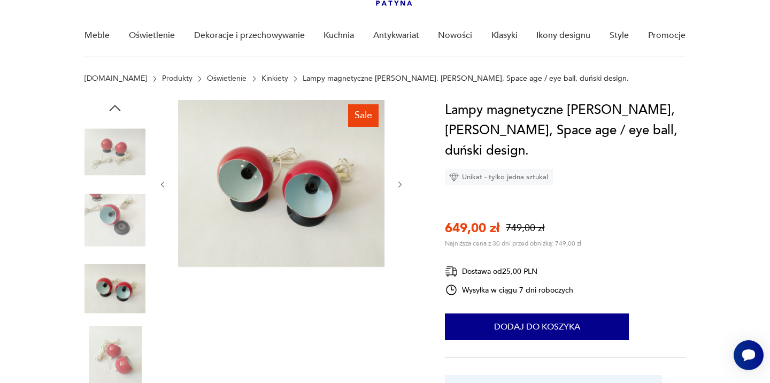
scroll to position [107, 0]
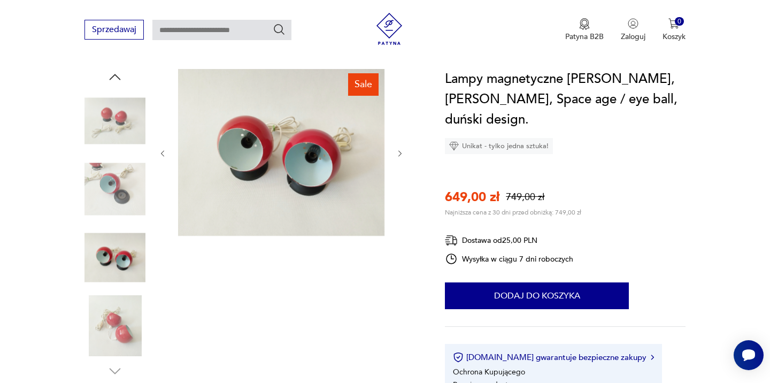
click at [113, 313] on img at bounding box center [114, 325] width 61 height 61
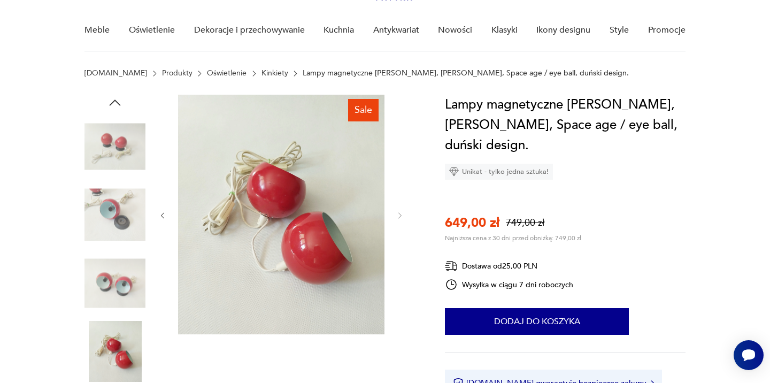
scroll to position [82, 0]
click at [121, 212] on img at bounding box center [114, 214] width 61 height 61
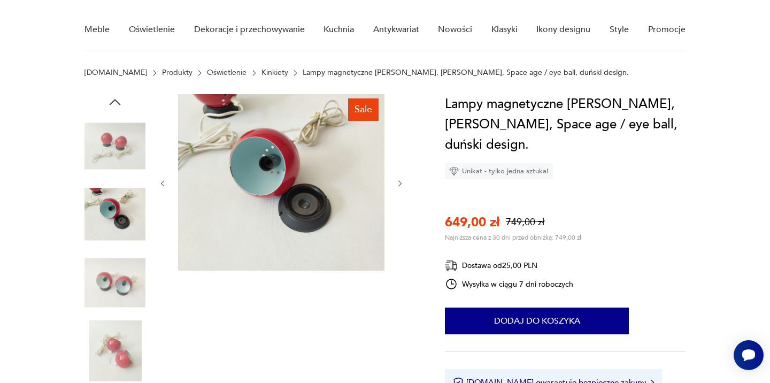
click at [121, 146] on img at bounding box center [114, 145] width 61 height 61
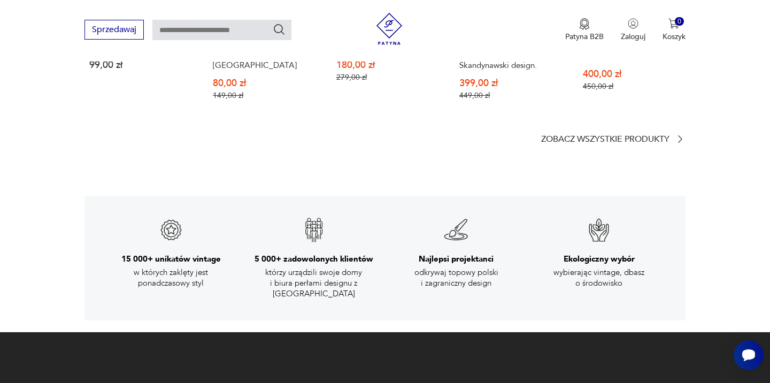
scroll to position [1509, 0]
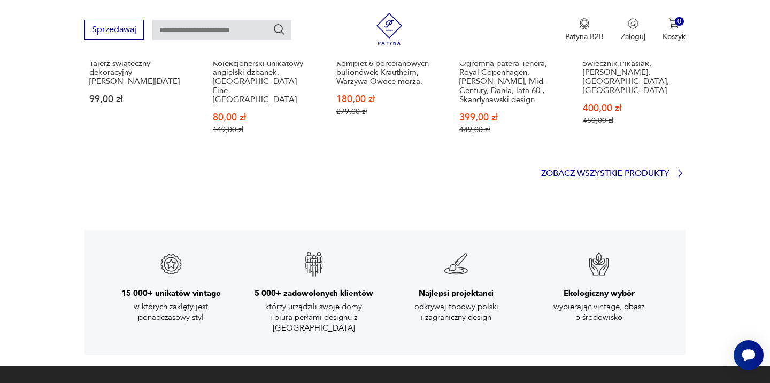
click at [609, 172] on p "Zobacz wszystkie produkty" at bounding box center [605, 173] width 128 height 7
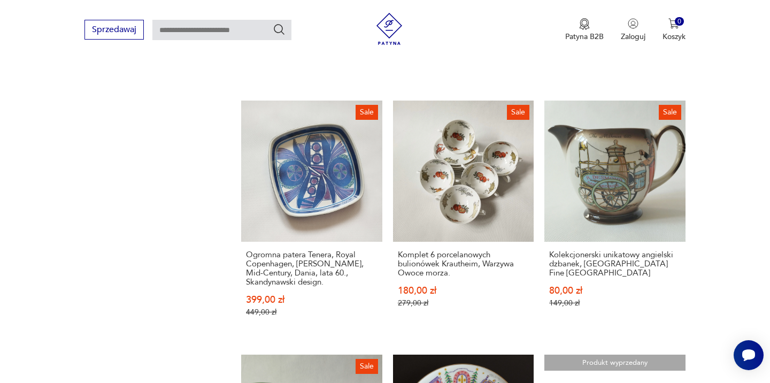
scroll to position [1044, 0]
